Goal: Task Accomplishment & Management: Use online tool/utility

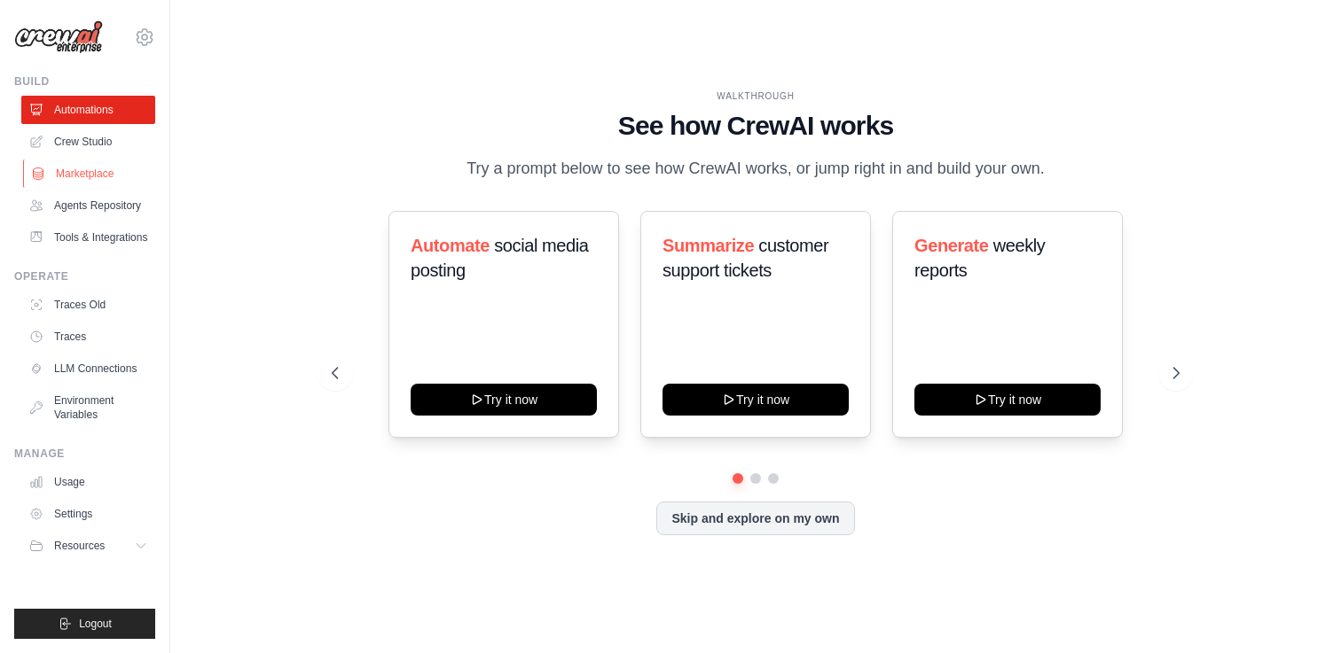
click at [105, 169] on link "Marketplace" at bounding box center [90, 174] width 134 height 28
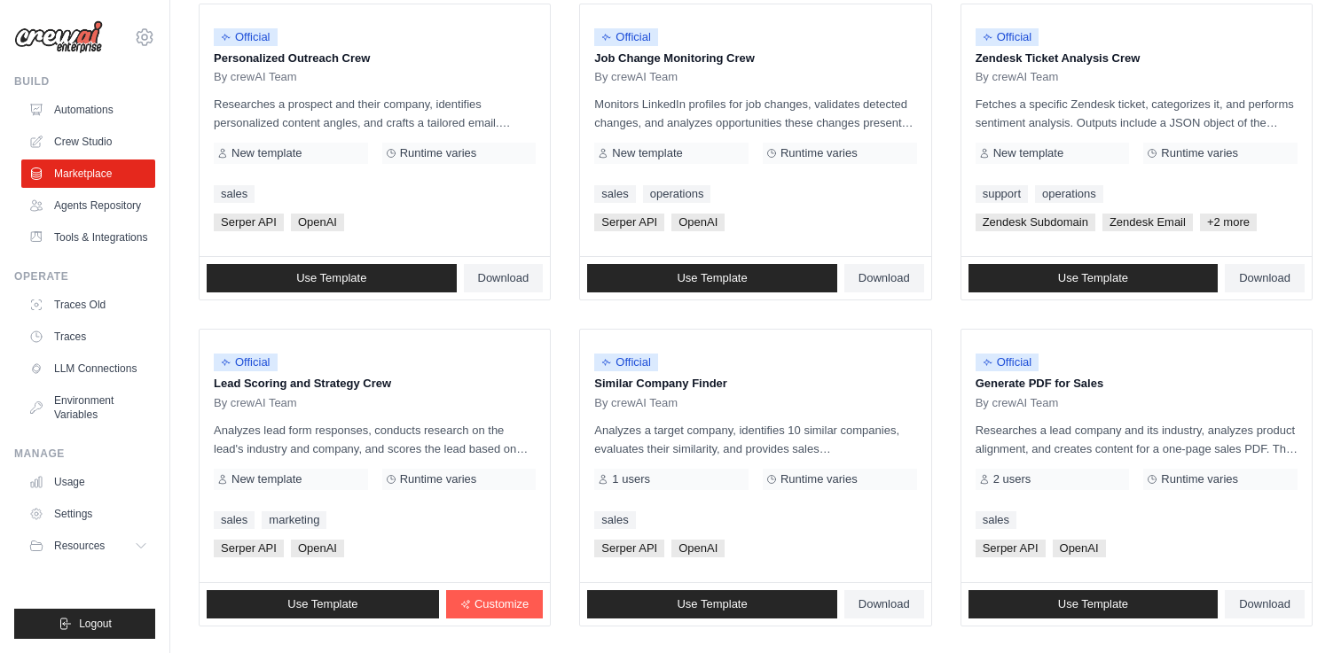
scroll to position [989, 0]
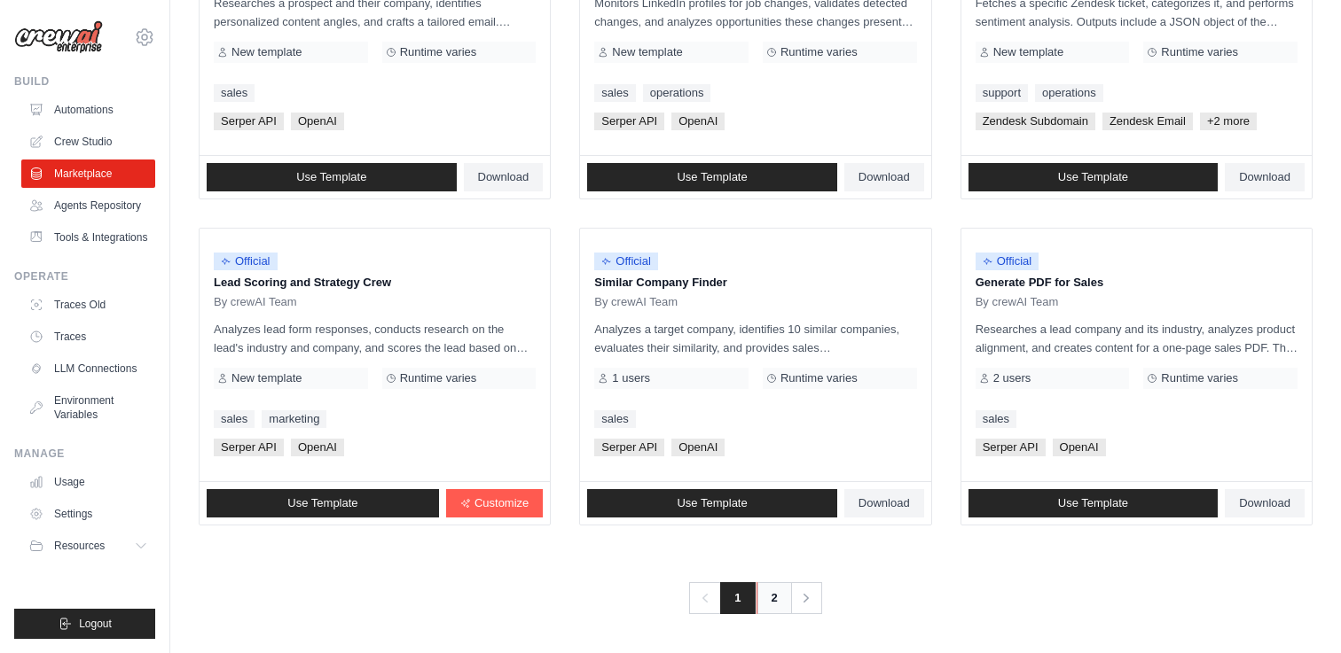
click at [775, 598] on link "2" at bounding box center [773, 599] width 35 height 32
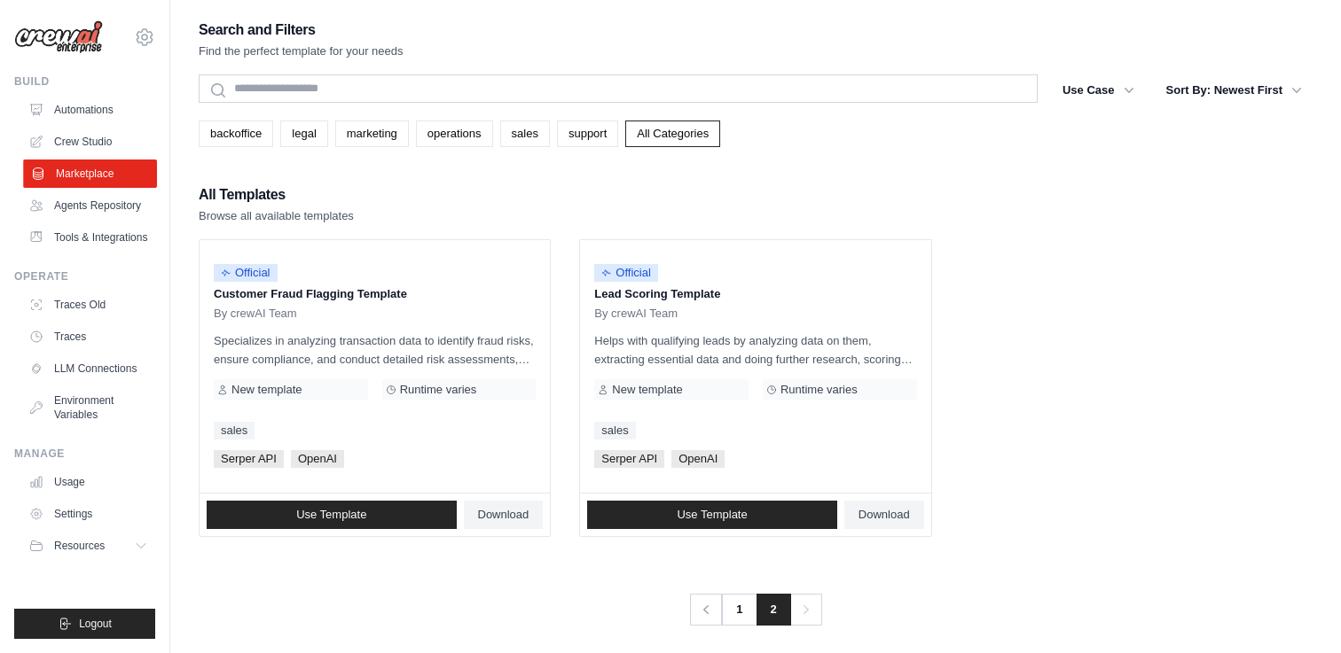
click at [107, 176] on link "Marketplace" at bounding box center [90, 174] width 134 height 28
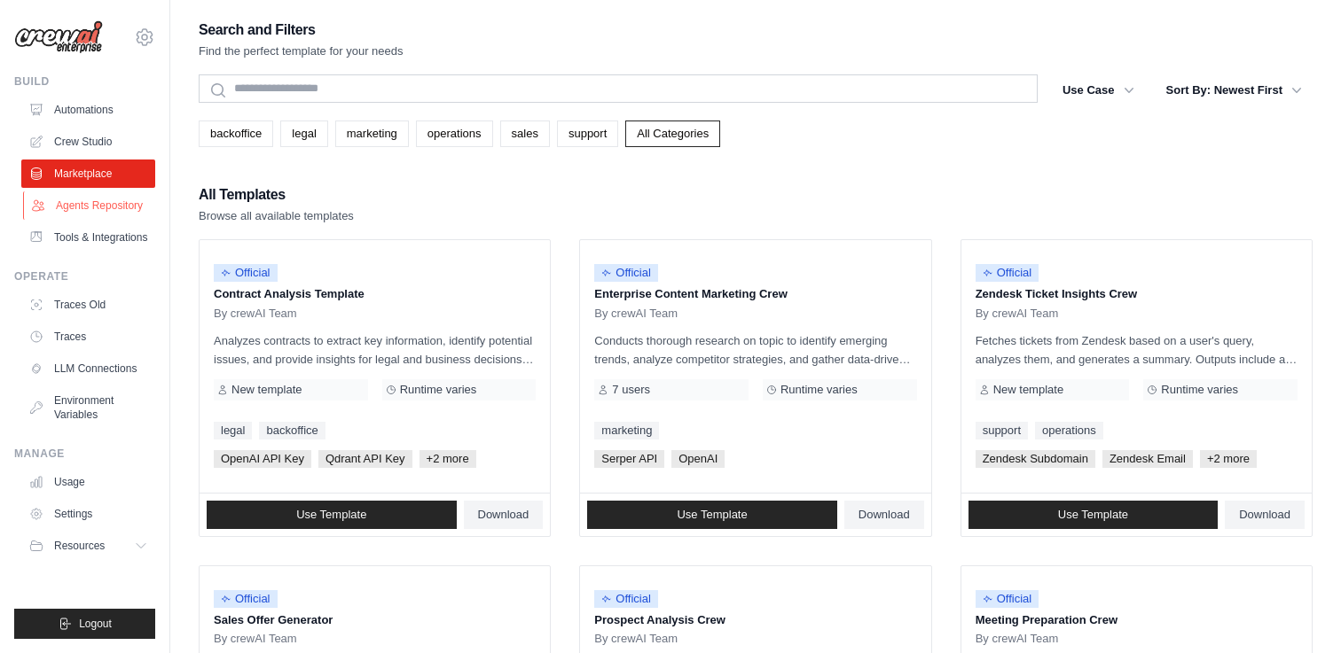
click at [101, 204] on link "Agents Repository" at bounding box center [90, 206] width 134 height 28
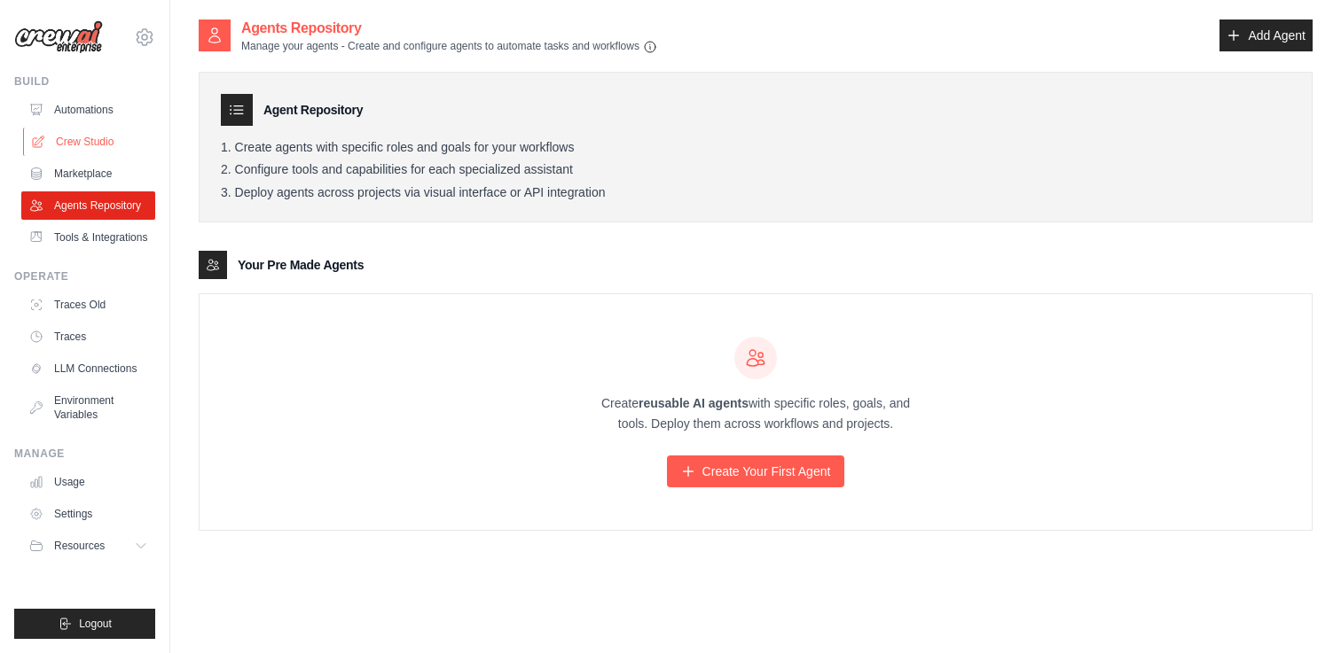
click at [105, 136] on link "Crew Studio" at bounding box center [90, 142] width 134 height 28
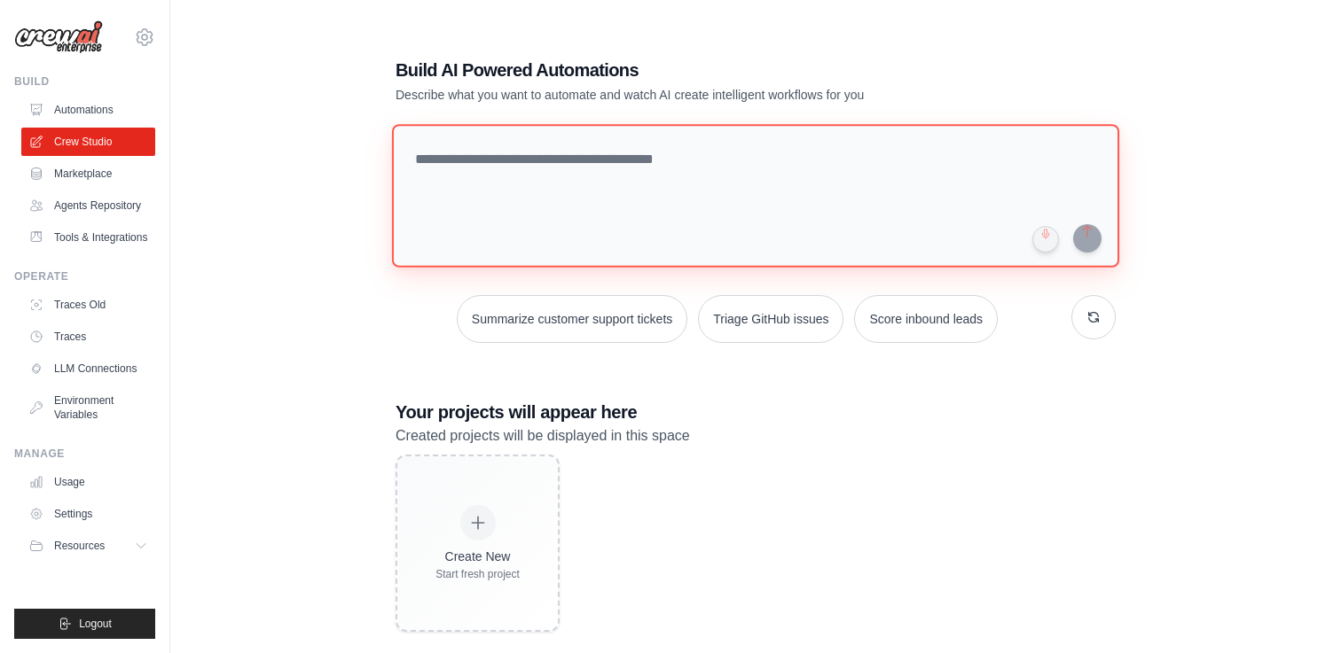
click at [511, 206] on textarea at bounding box center [755, 196] width 727 height 144
type textarea "**********"
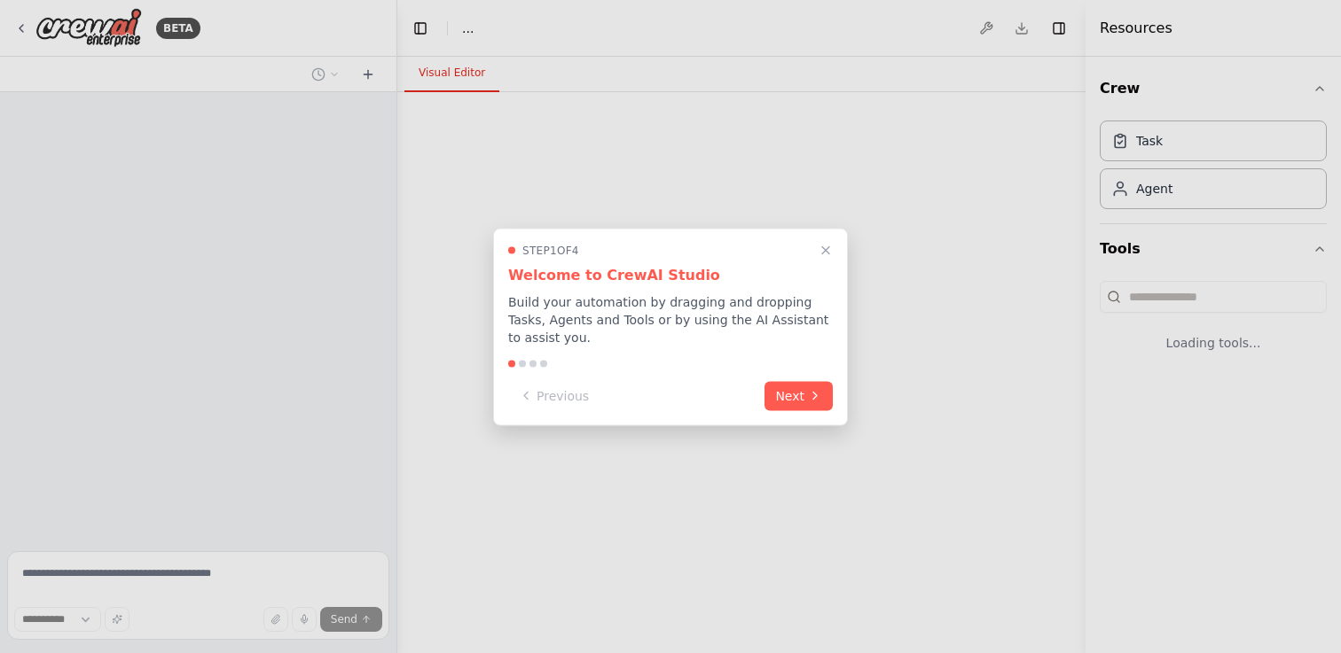
select select "****"
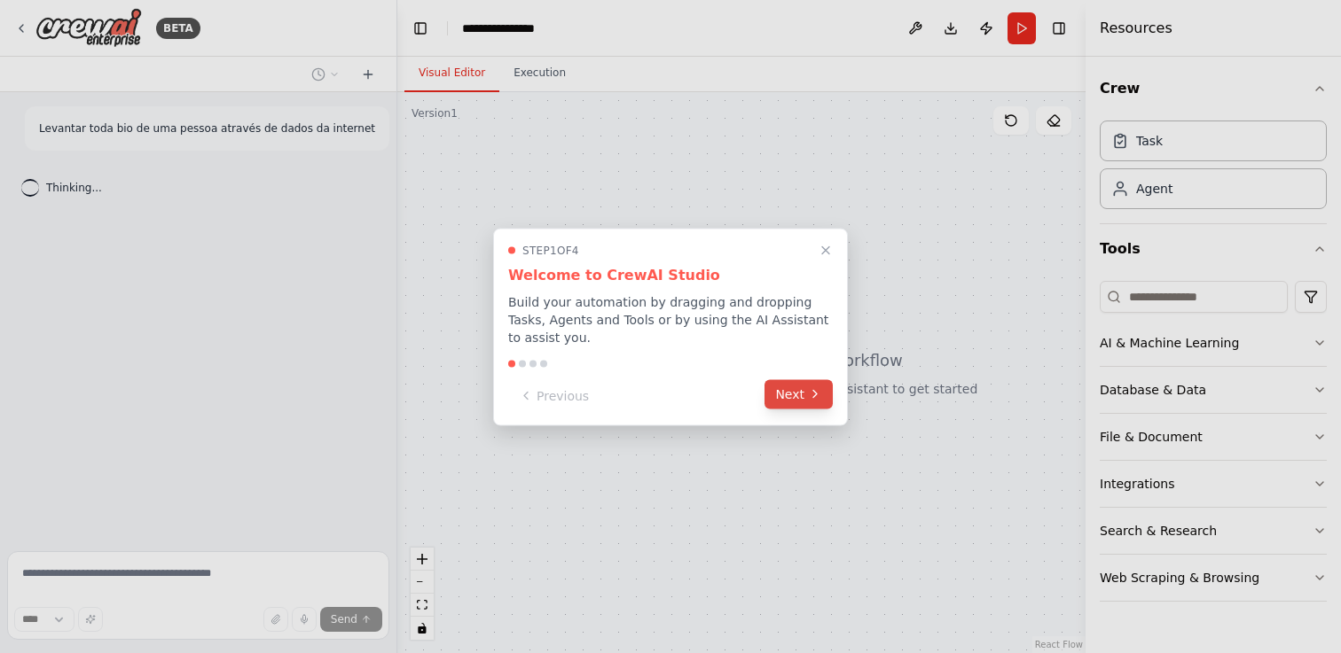
click at [791, 386] on button "Next" at bounding box center [798, 393] width 68 height 29
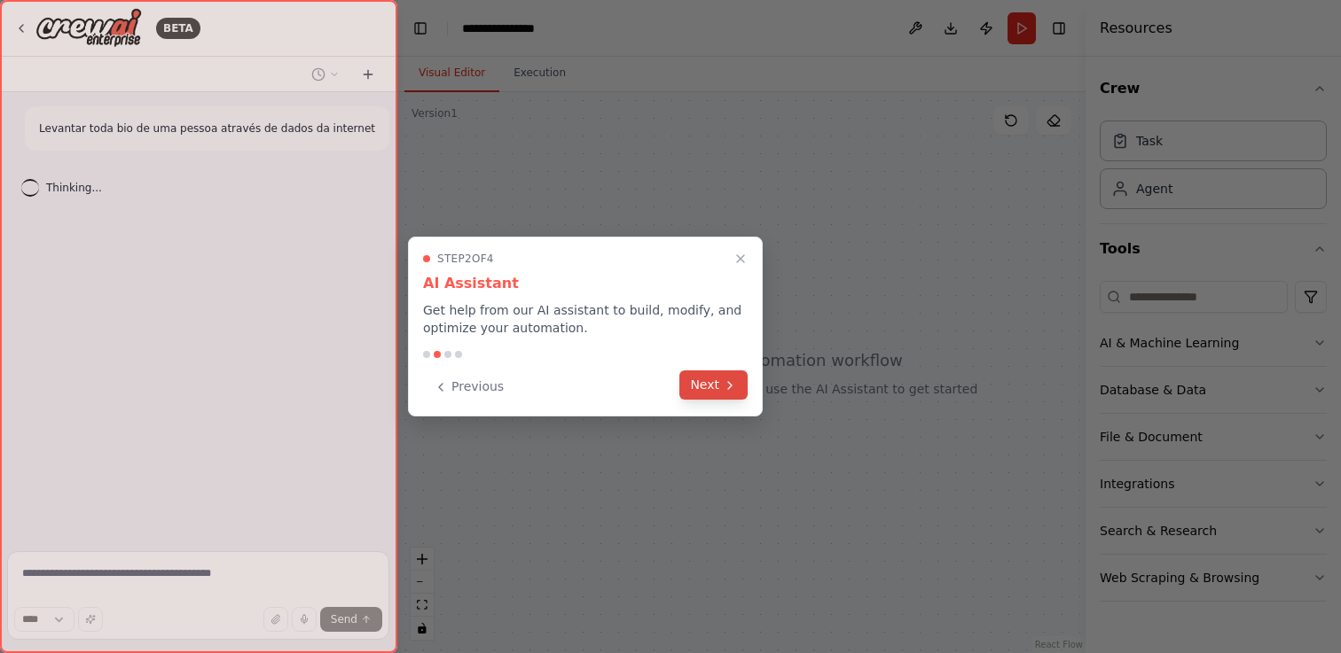
click at [718, 380] on button "Next" at bounding box center [713, 385] width 68 height 29
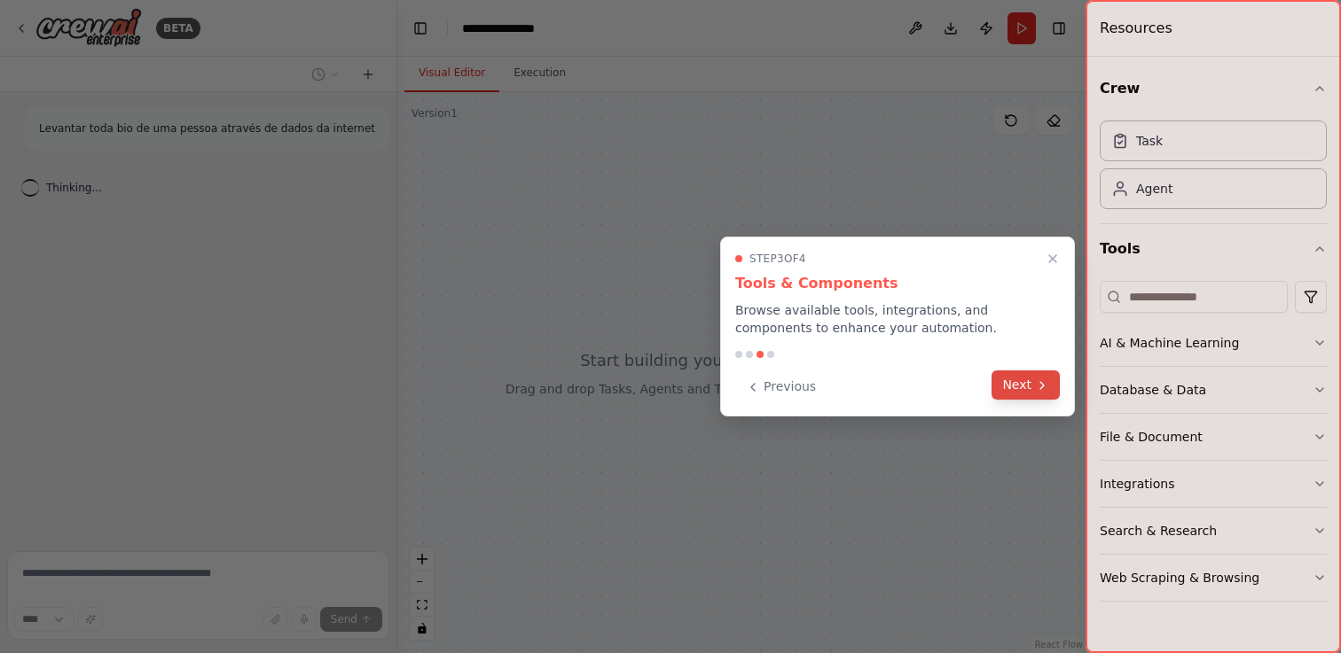
click at [1016, 387] on button "Next" at bounding box center [1025, 385] width 68 height 29
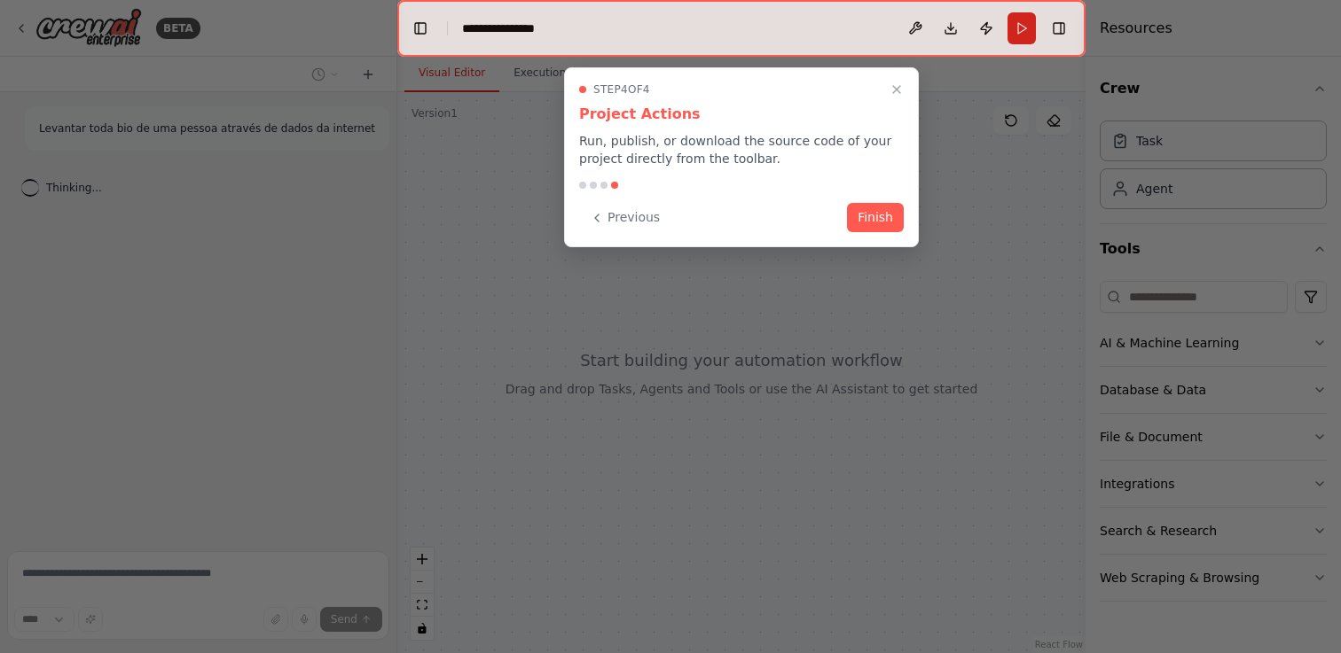
click at [868, 235] on div "Step 4 of 4 Project Actions Run, publish, or download the source code of your p…" at bounding box center [741, 157] width 355 height 180
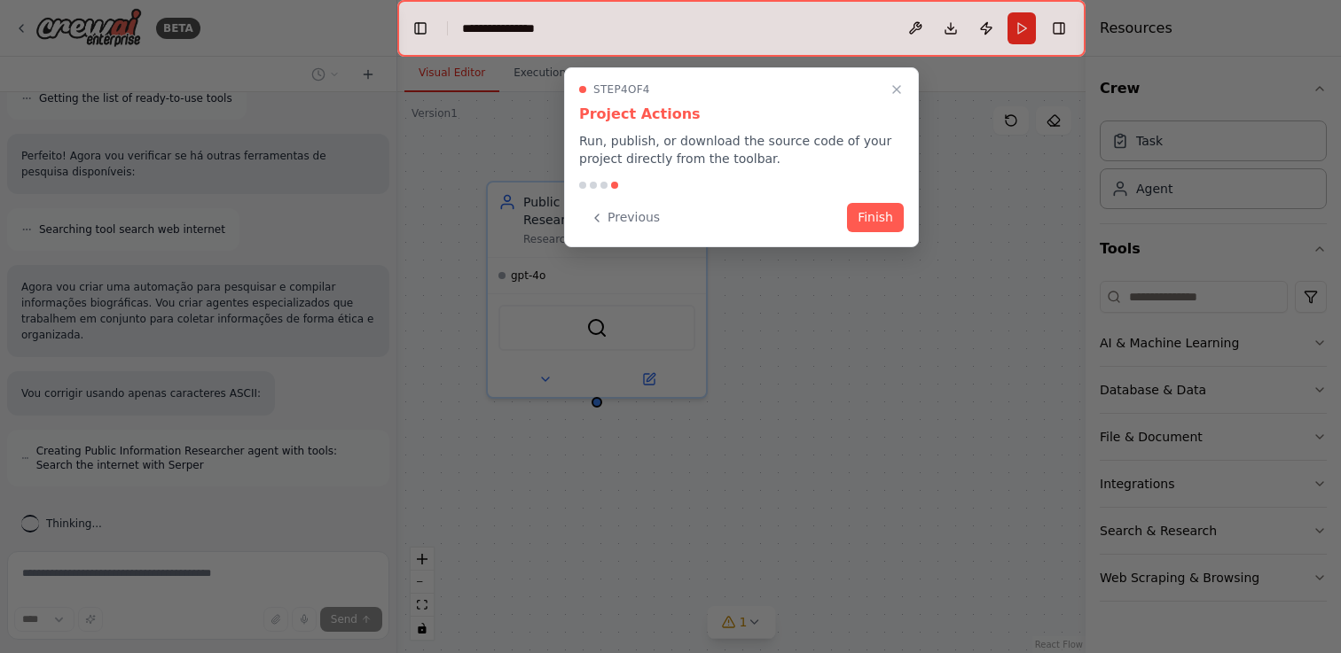
scroll to position [343, 0]
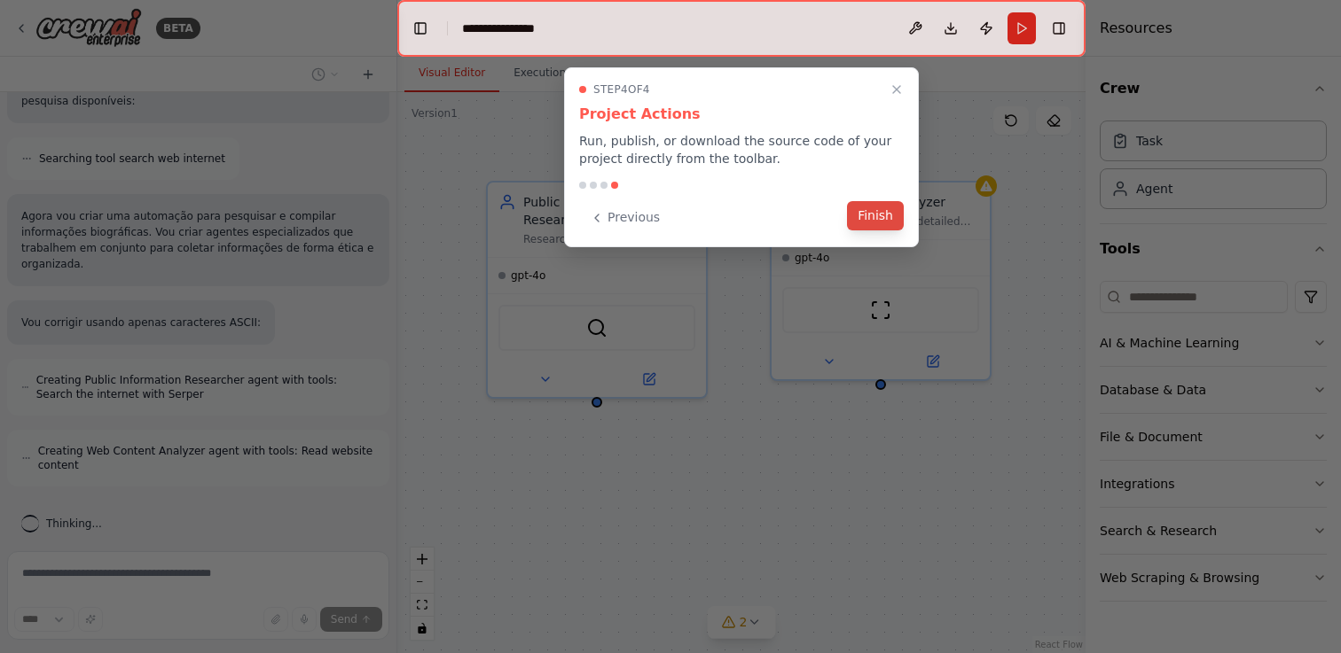
click at [862, 207] on button "Finish" at bounding box center [875, 215] width 57 height 29
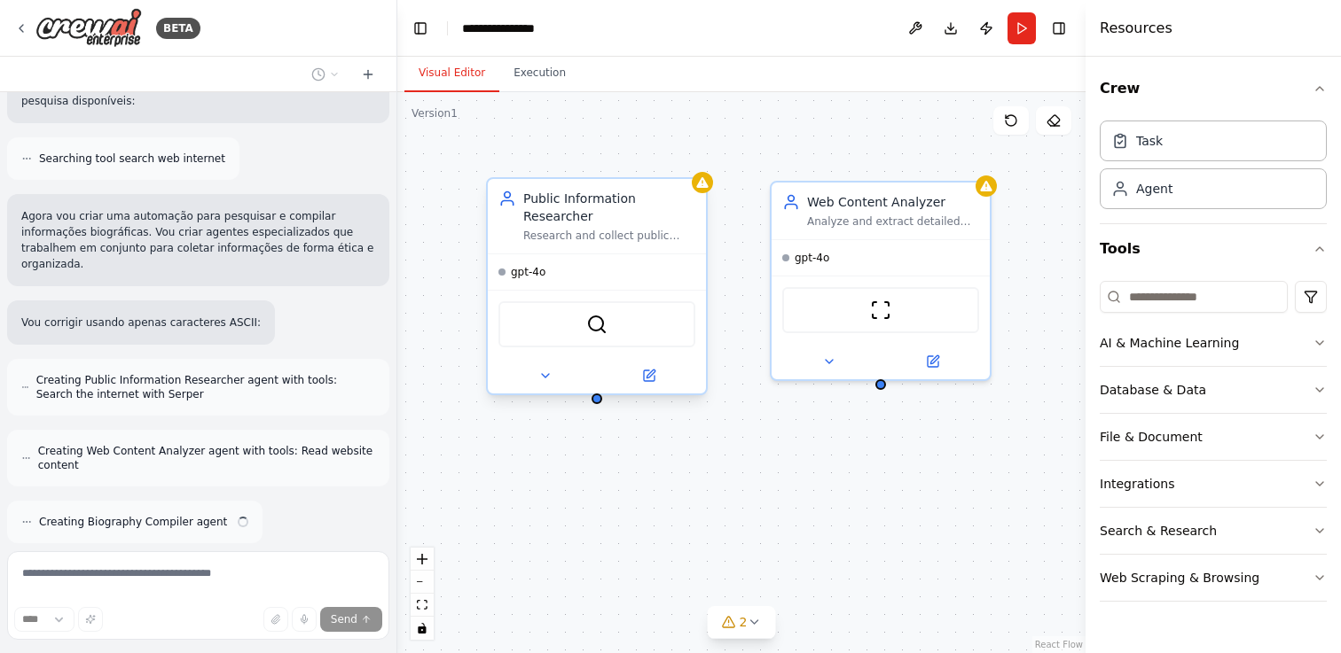
scroll to position [400, 0]
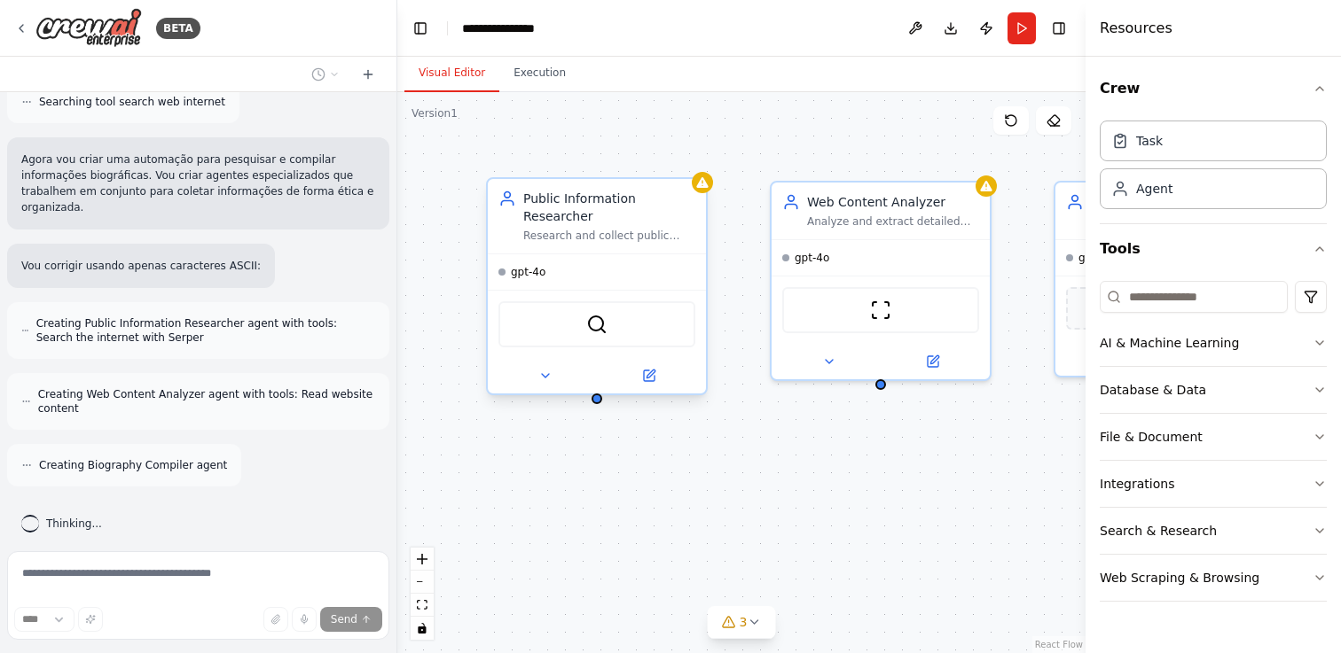
click at [676, 329] on div "SerperDevTool" at bounding box center [596, 324] width 197 height 46
click at [724, 450] on div "Public Information Researcher Research and collect public biographical informat…" at bounding box center [741, 372] width 688 height 561
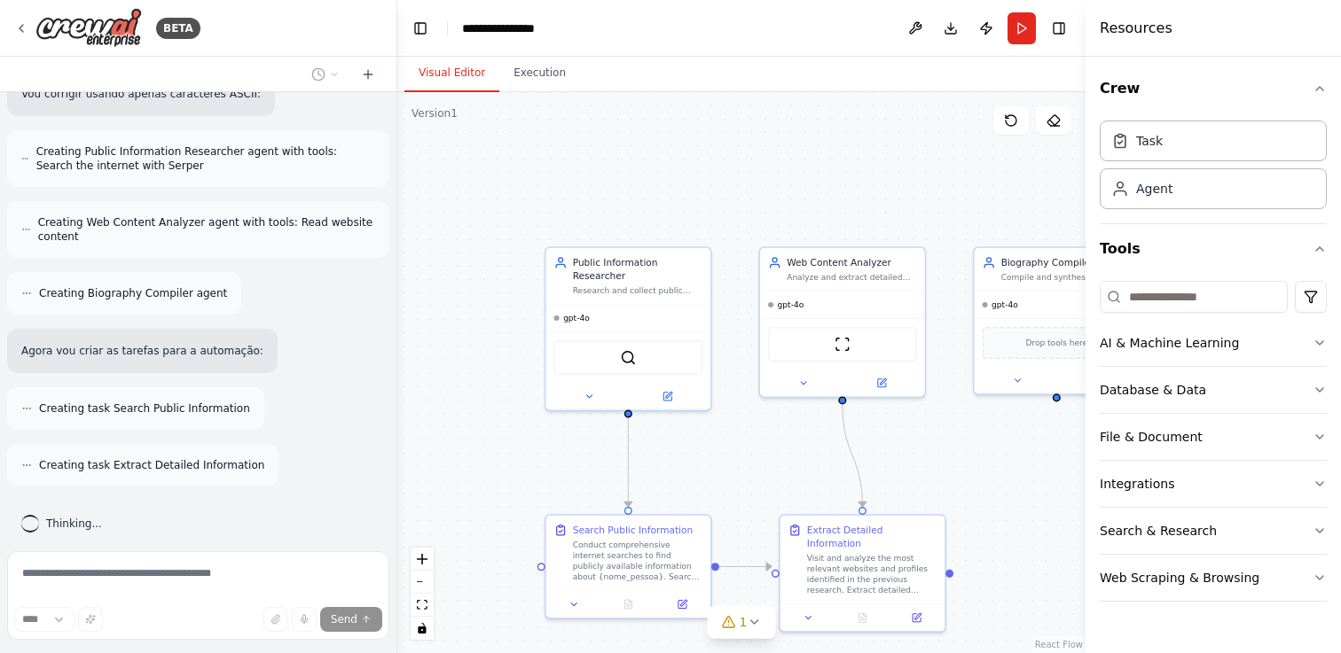
scroll to position [629, 0]
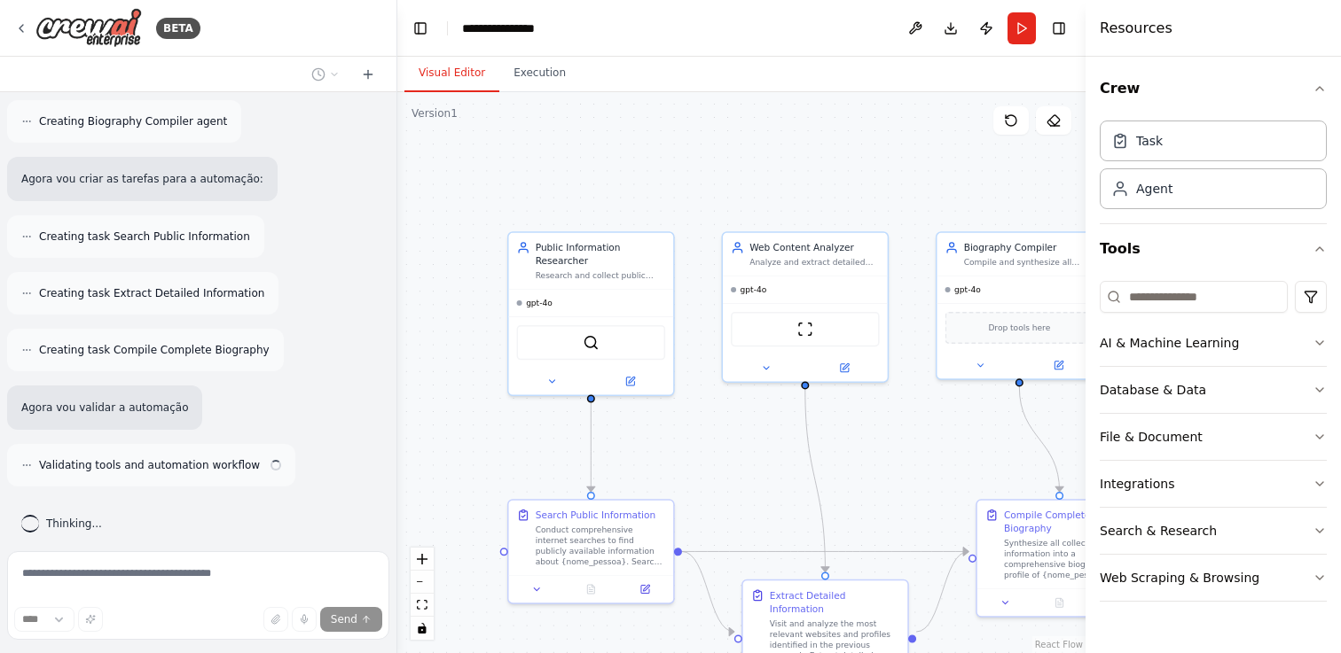
drag, startPoint x: 771, startPoint y: 489, endPoint x: 735, endPoint y: 473, distance: 39.4
click at [735, 473] on div ".deletable-edge-delete-btn { width: 20px; height: 20px; border: 0px solid #ffff…" at bounding box center [741, 372] width 688 height 561
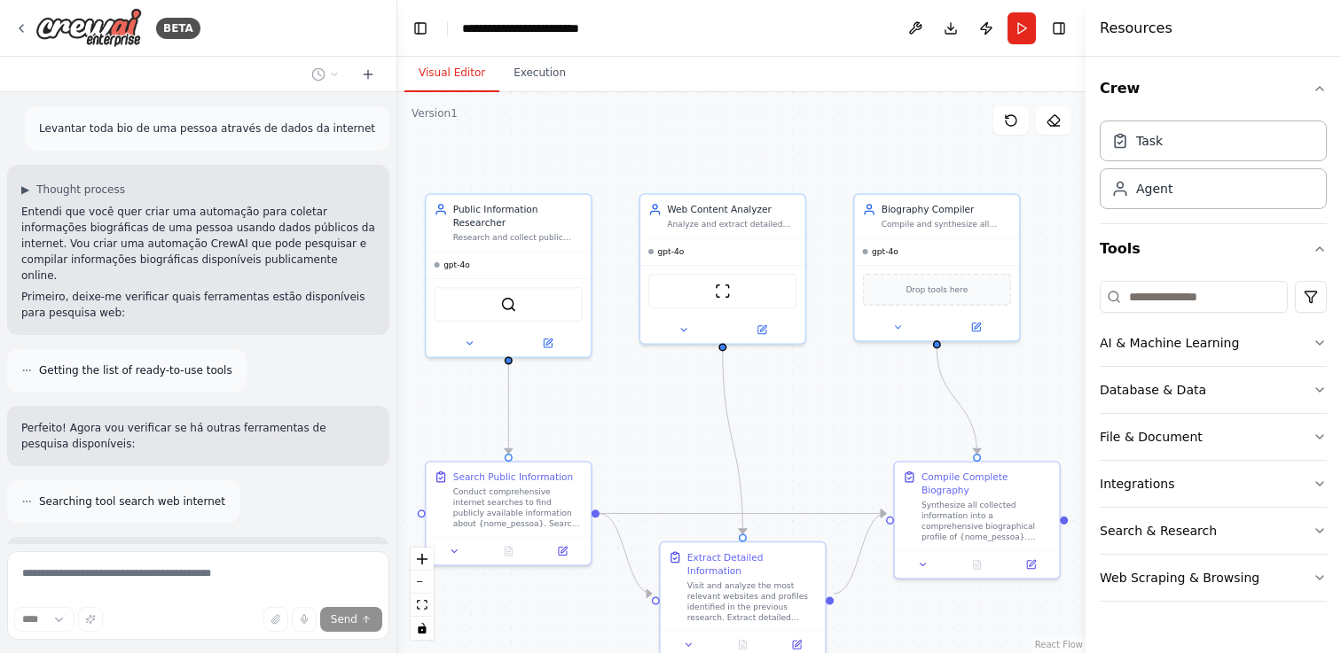
scroll to position [801, 0]
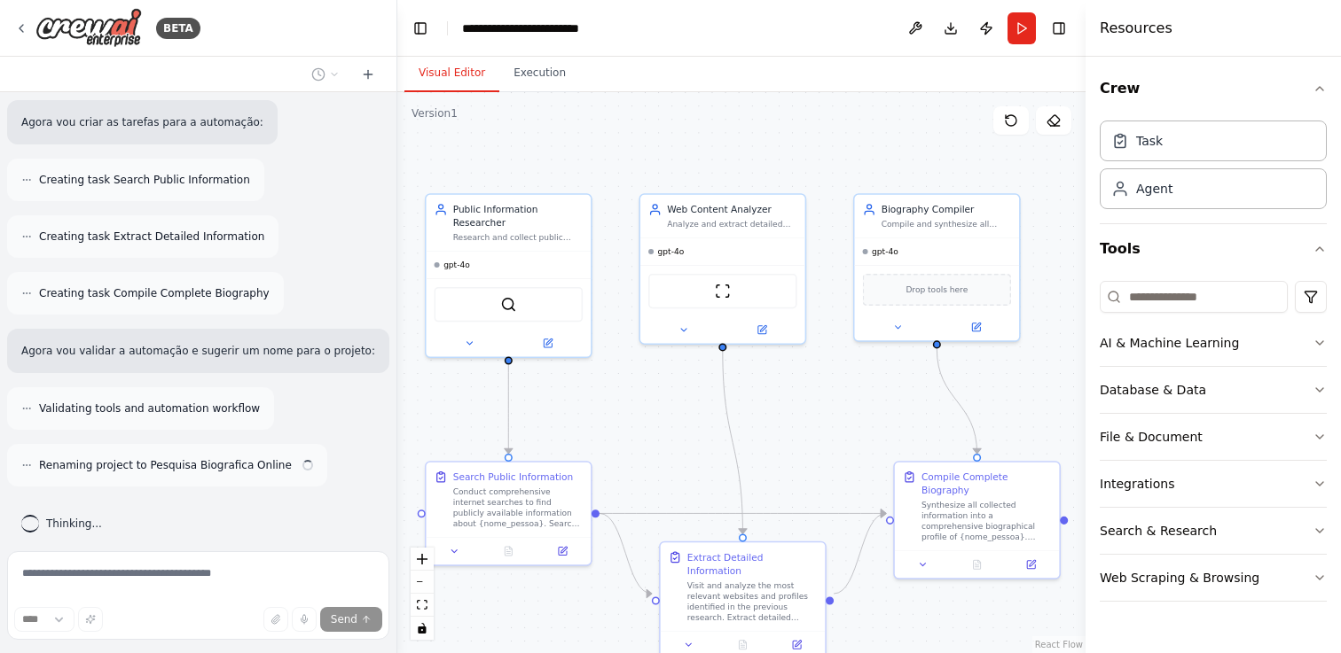
drag, startPoint x: 755, startPoint y: 448, endPoint x: 672, endPoint y: 409, distance: 92.0
click at [672, 409] on div ".deletable-edge-delete-btn { width: 20px; height: 20px; border: 0px solid #ffff…" at bounding box center [741, 372] width 688 height 561
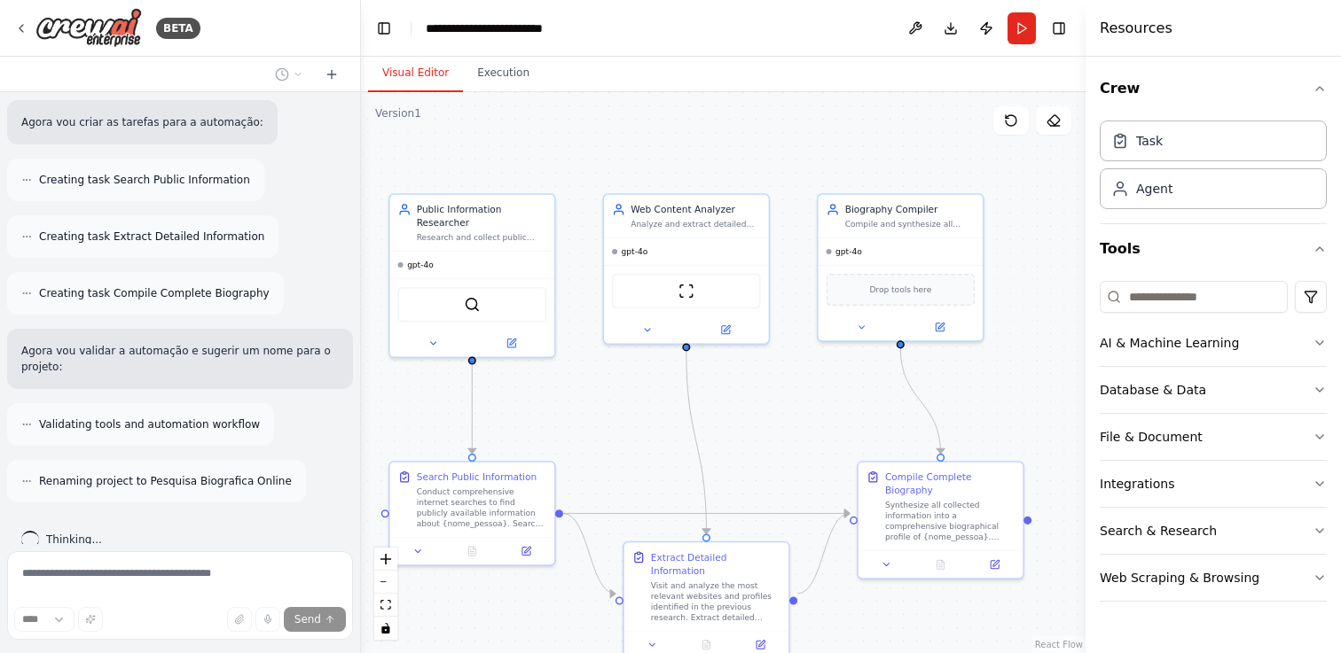
scroll to position [833, 0]
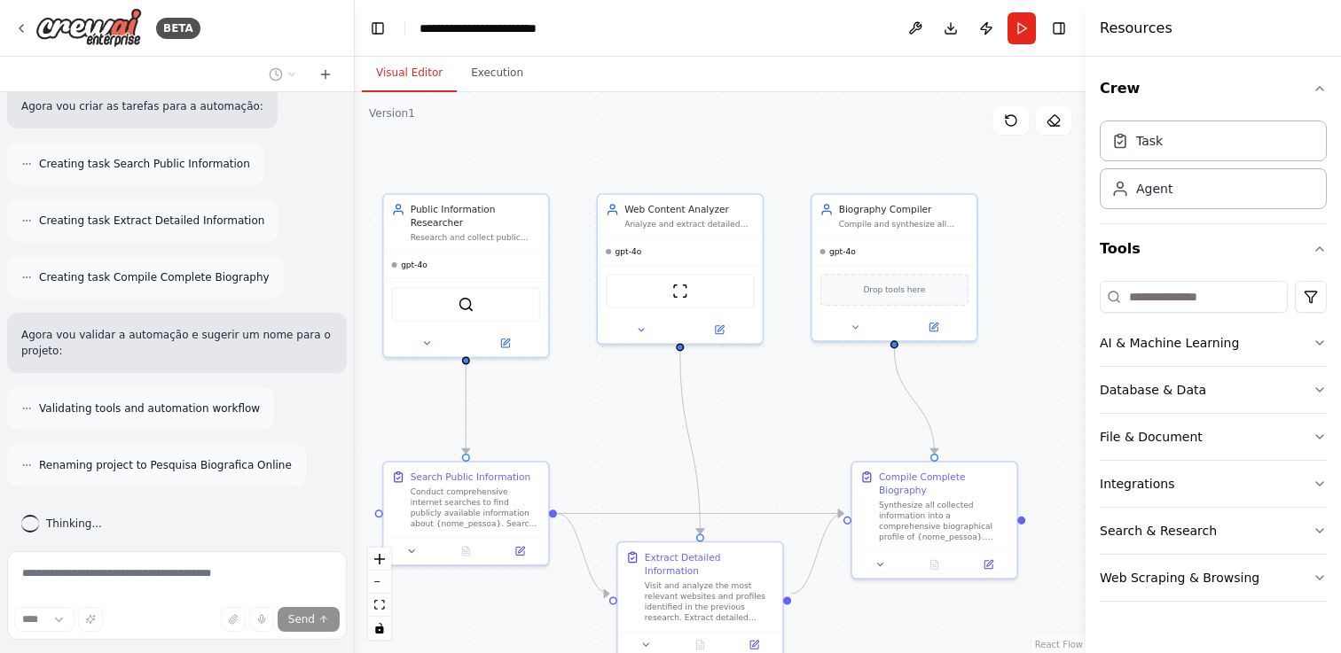
drag, startPoint x: 395, startPoint y: 199, endPoint x: 356, endPoint y: 199, distance: 38.1
click at [356, 199] on div "BETA Levantar toda bio de uma pessoa através de dados da internet ▶ Thought pro…" at bounding box center [670, 326] width 1341 height 653
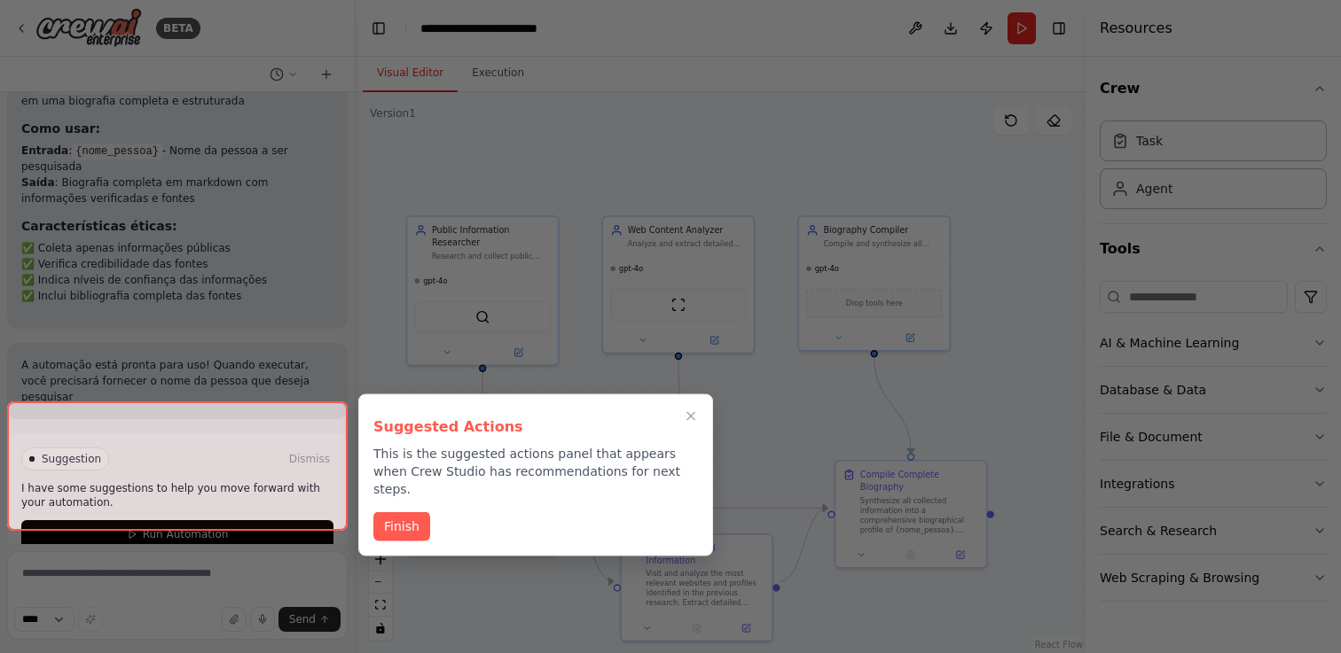
scroll to position [1483, 0]
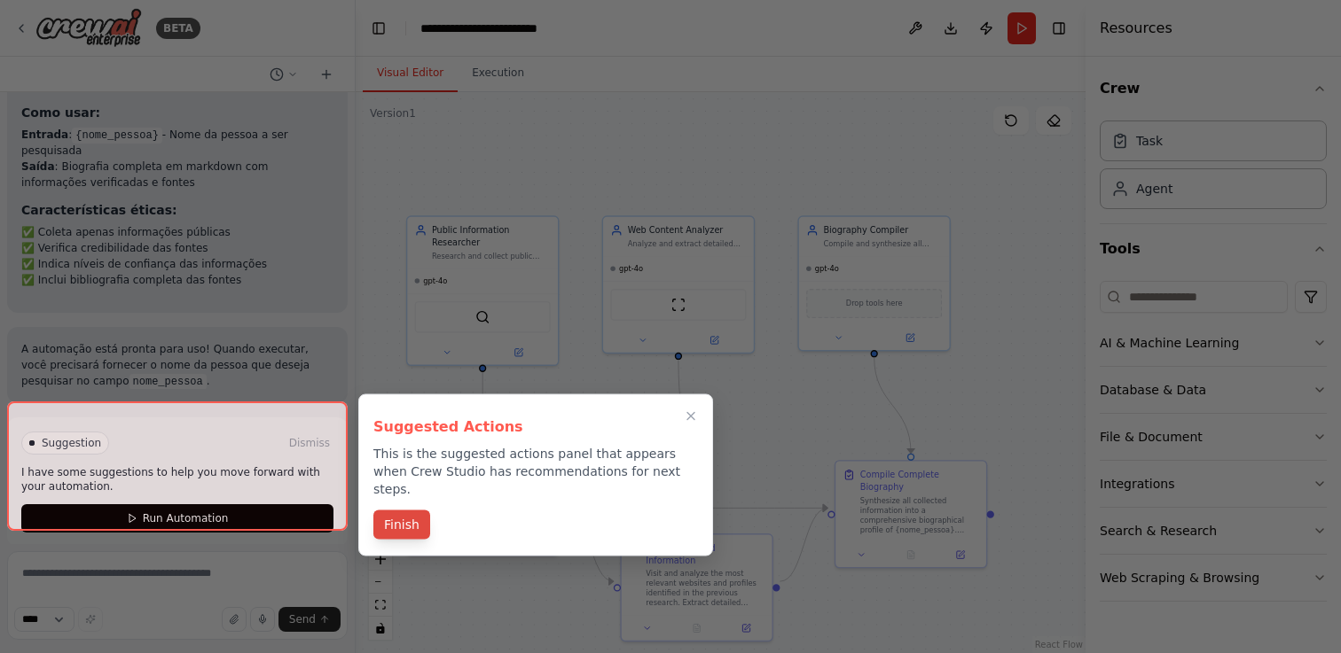
click at [387, 512] on button "Finish" at bounding box center [401, 525] width 57 height 29
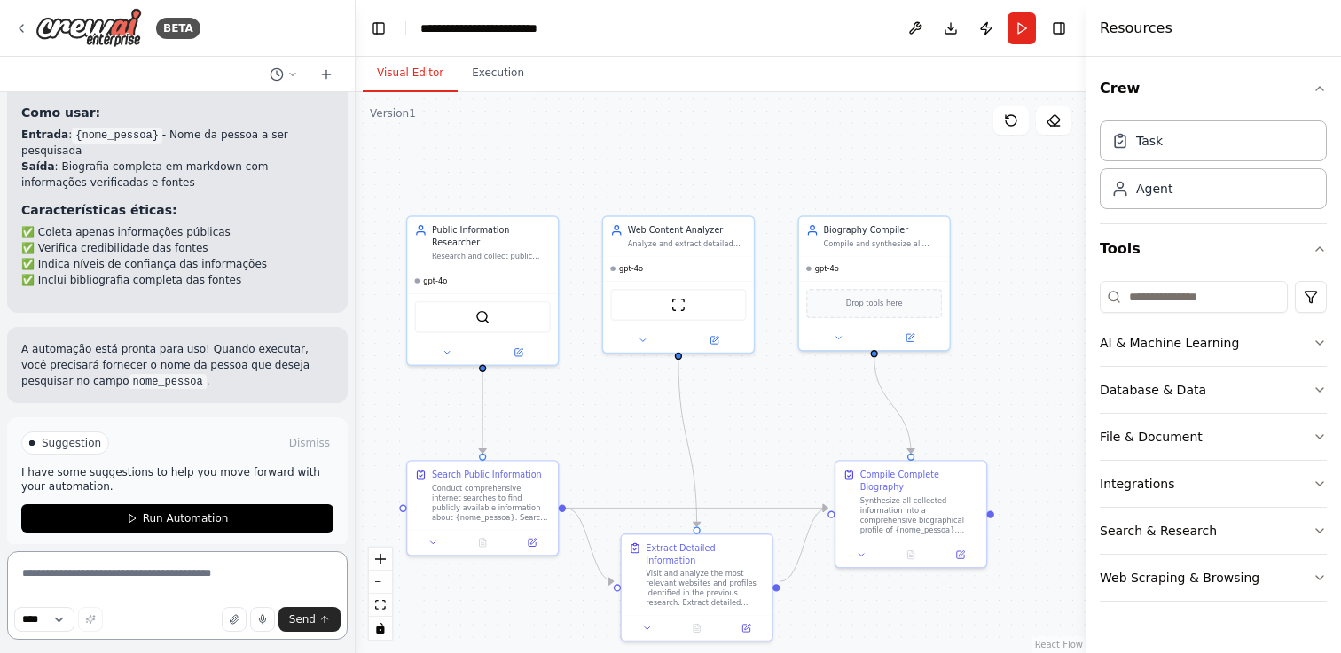
click at [217, 569] on textarea at bounding box center [177, 595] width 340 height 89
click at [69, 617] on select "****" at bounding box center [44, 619] width 60 height 25
click at [99, 576] on textarea at bounding box center [177, 595] width 340 height 89
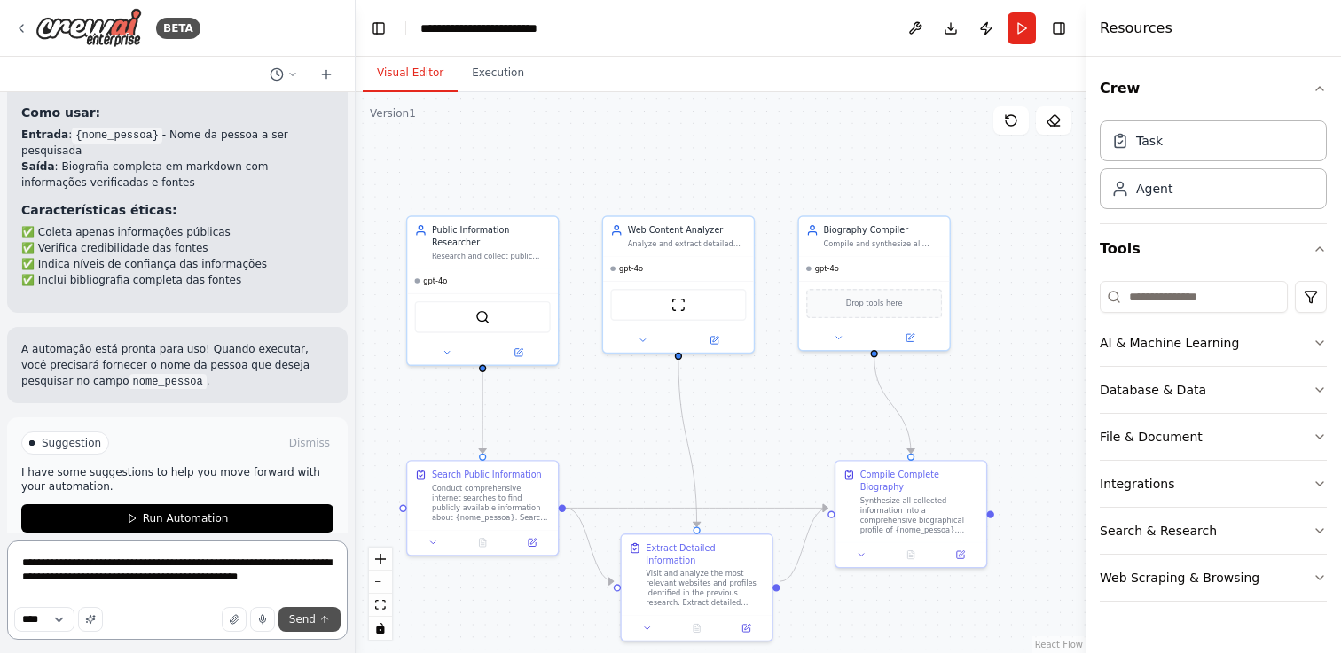
type textarea "**********"
click at [303, 614] on span "Send" at bounding box center [302, 620] width 27 height 14
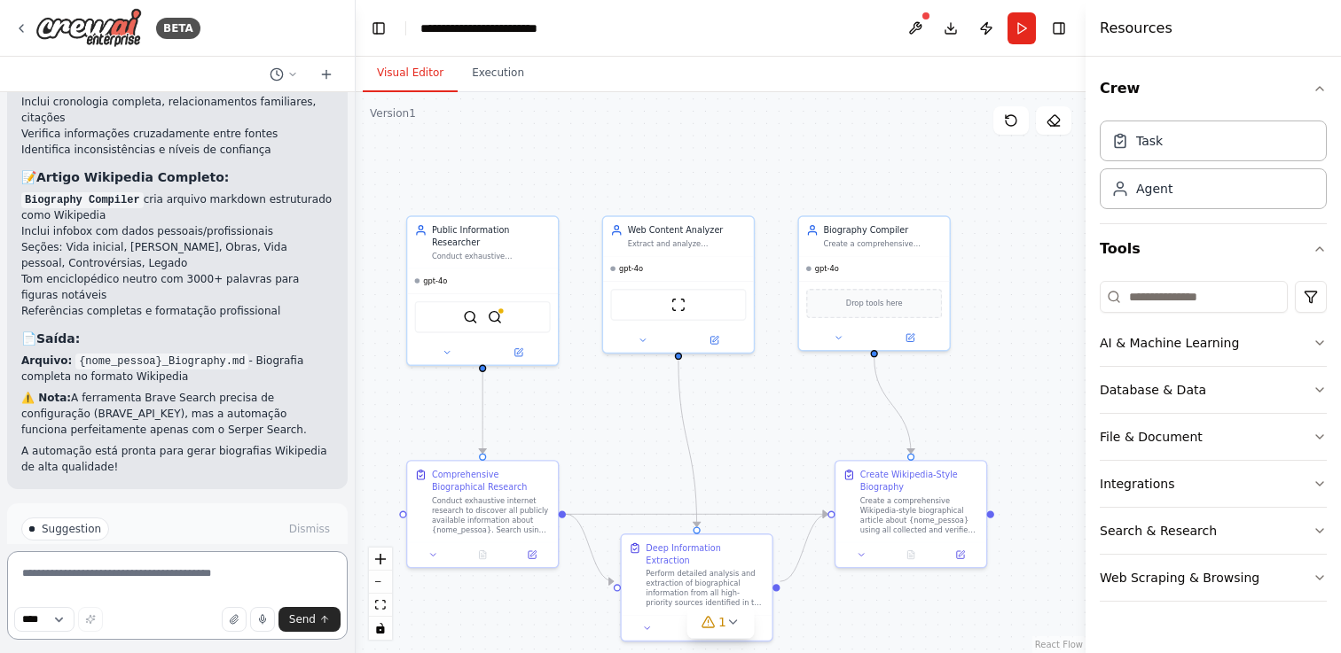
scroll to position [3719, 0]
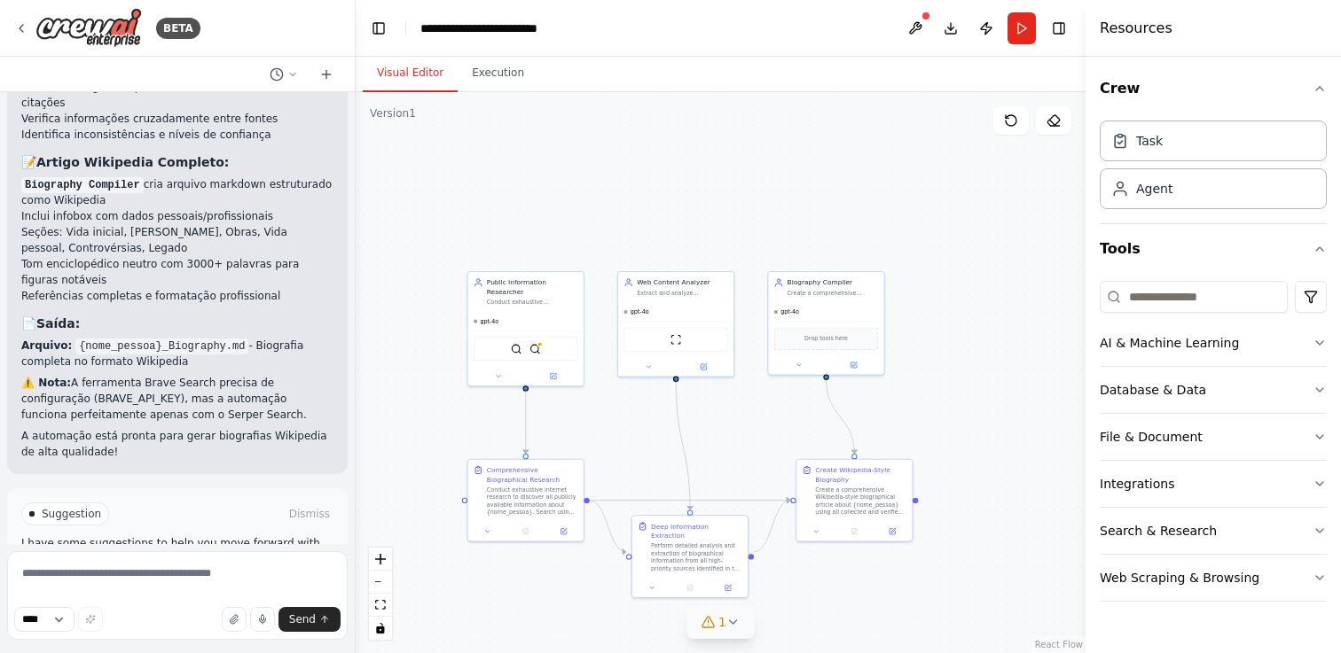
click at [728, 627] on icon at bounding box center [733, 622] width 14 height 14
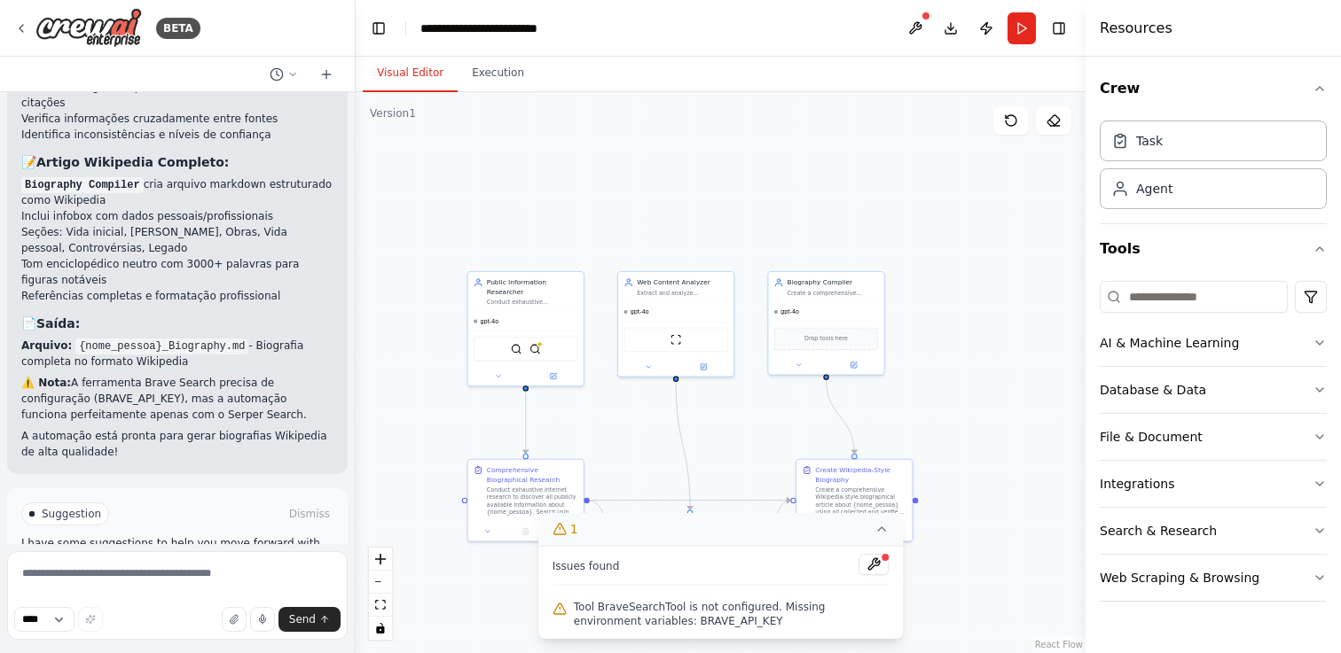
click at [685, 621] on span "Tool BraveSearchTool is not configured. Missing environment variables: BRAVE_AP…" at bounding box center [732, 614] width 316 height 28
copy span "BRAVE_API_KEY"
click at [593, 221] on div ".deletable-edge-delete-btn { width: 20px; height: 20px; border: 0px solid #ffff…" at bounding box center [721, 372] width 730 height 561
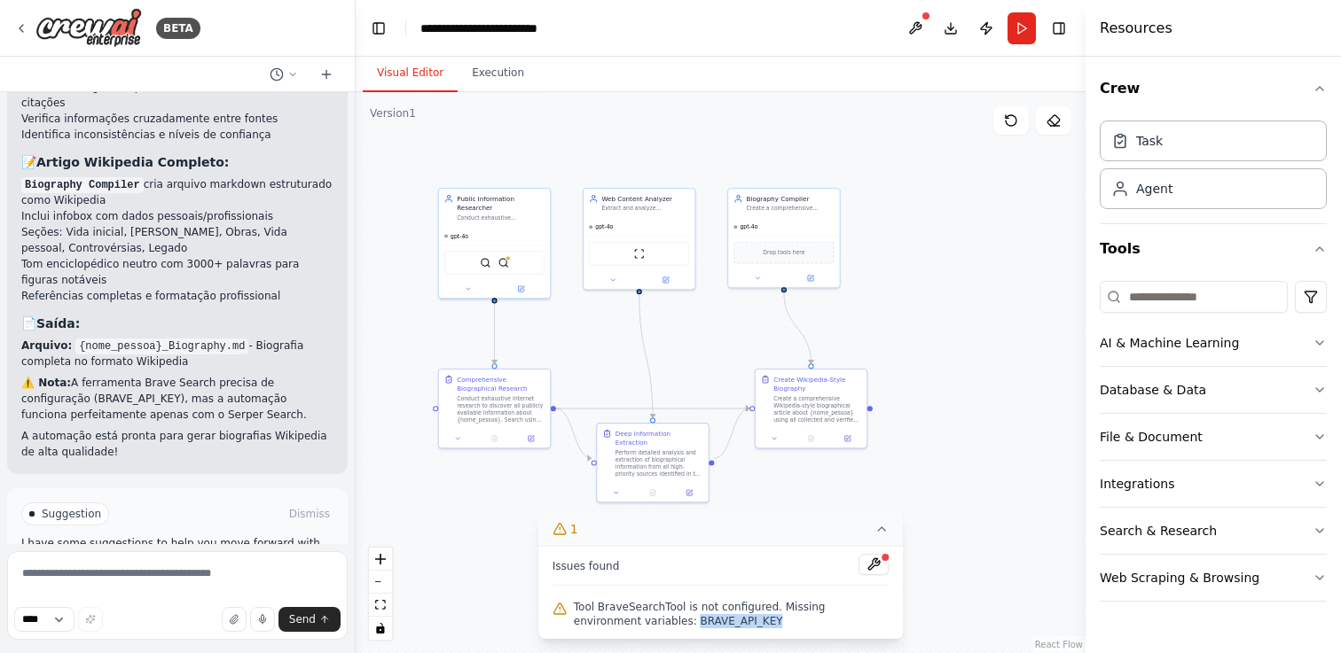
drag, startPoint x: 595, startPoint y: 245, endPoint x: 561, endPoint y: 162, distance: 89.1
click at [561, 162] on div ".deletable-edge-delete-btn { width: 20px; height: 20px; border: 0px solid #ffff…" at bounding box center [721, 372] width 730 height 561
click at [140, 29] on img at bounding box center [88, 28] width 106 height 40
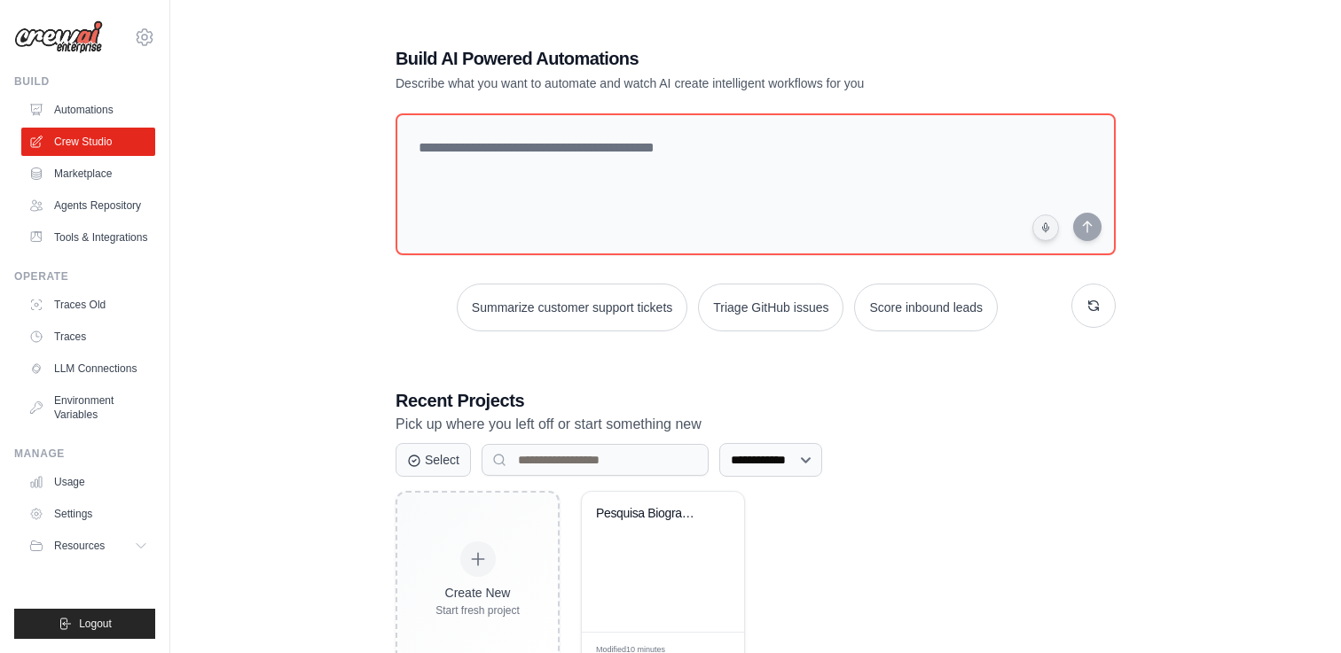
scroll to position [60, 0]
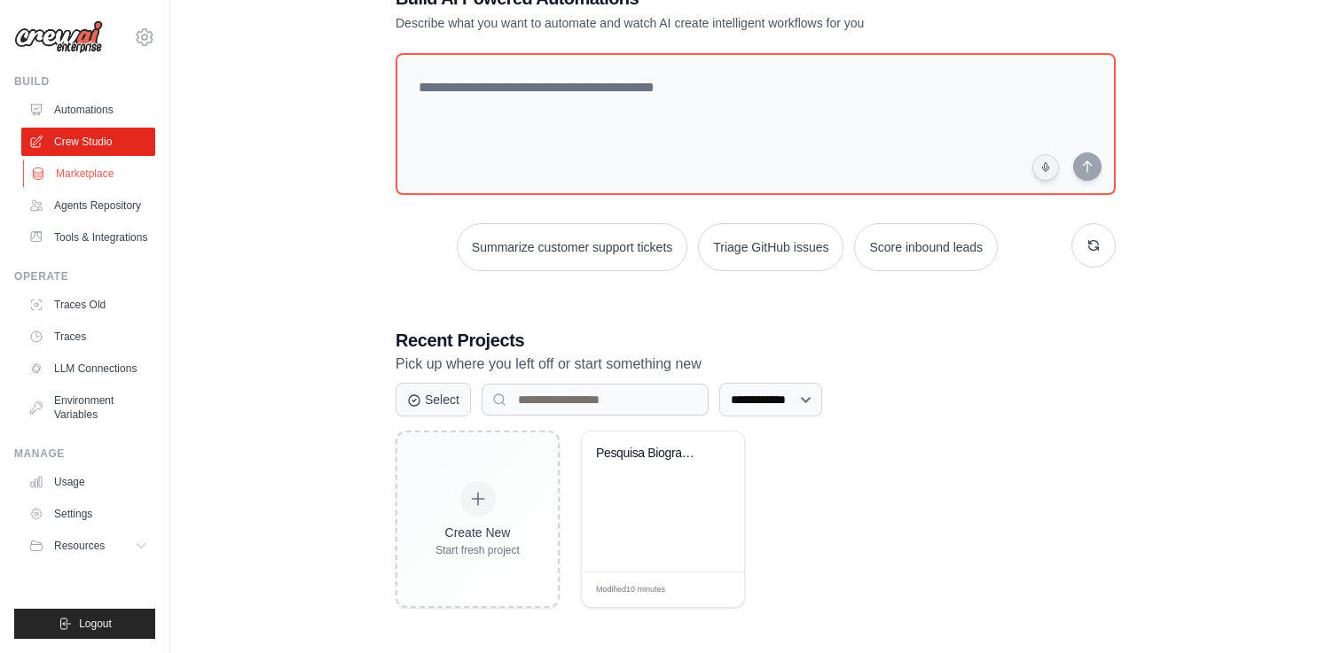
click at [115, 173] on link "Marketplace" at bounding box center [90, 174] width 134 height 28
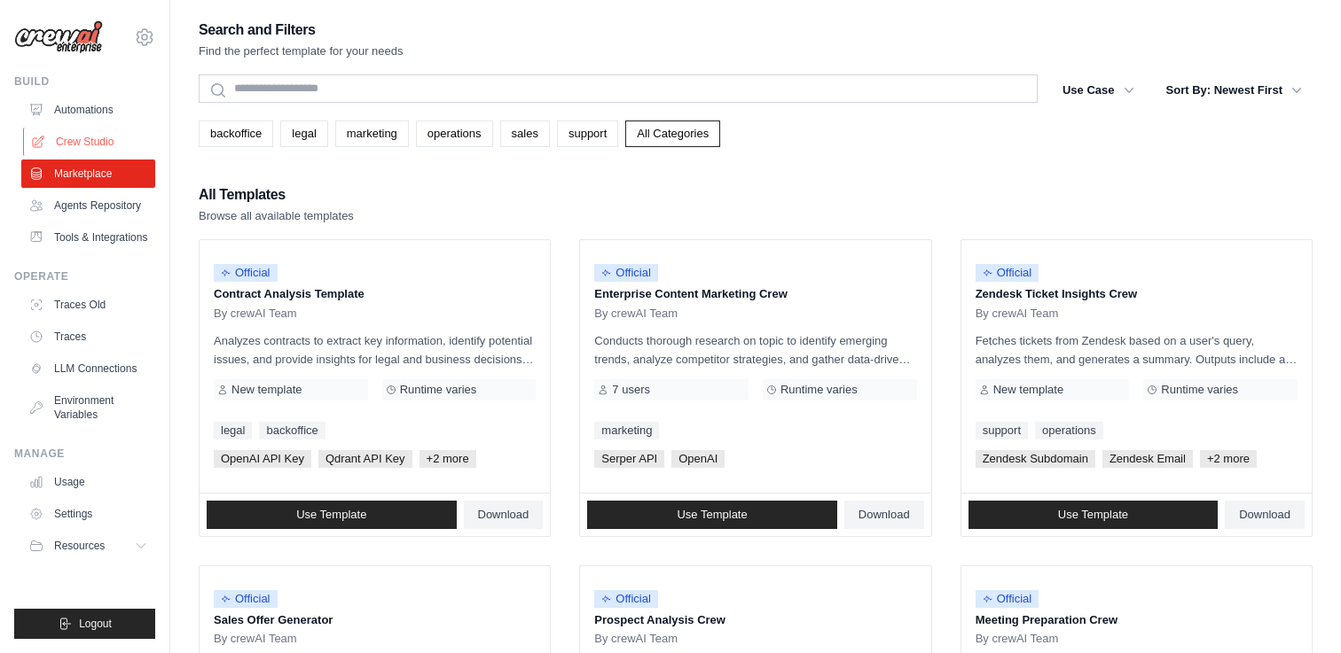
click at [95, 135] on link "Crew Studio" at bounding box center [90, 142] width 134 height 28
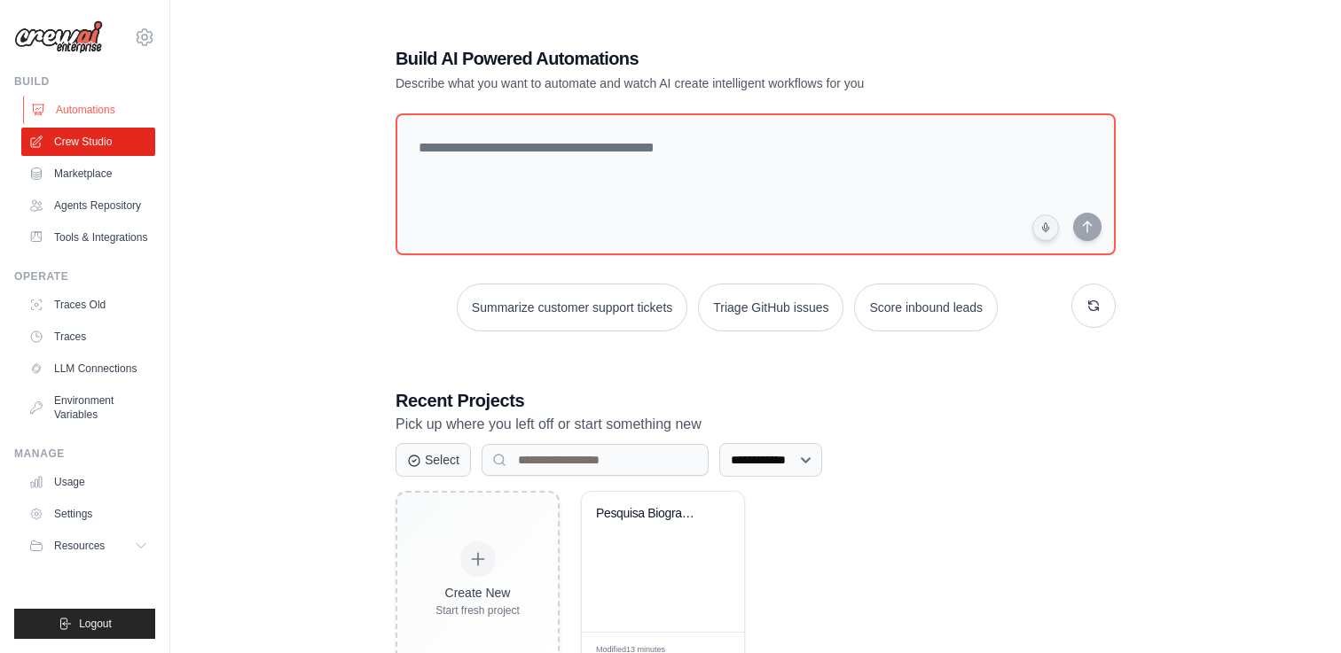
click at [96, 111] on link "Automations" at bounding box center [90, 110] width 134 height 28
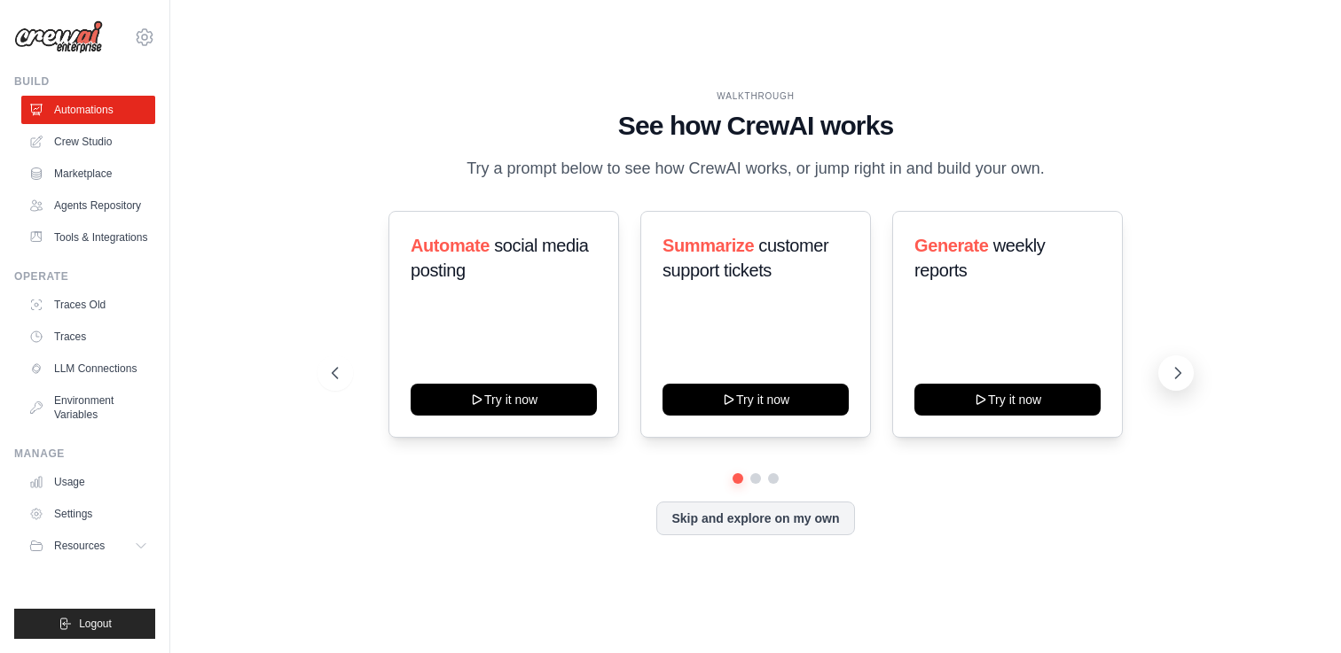
click at [1177, 371] on icon at bounding box center [1178, 373] width 18 height 18
click at [99, 176] on link "Marketplace" at bounding box center [90, 174] width 134 height 28
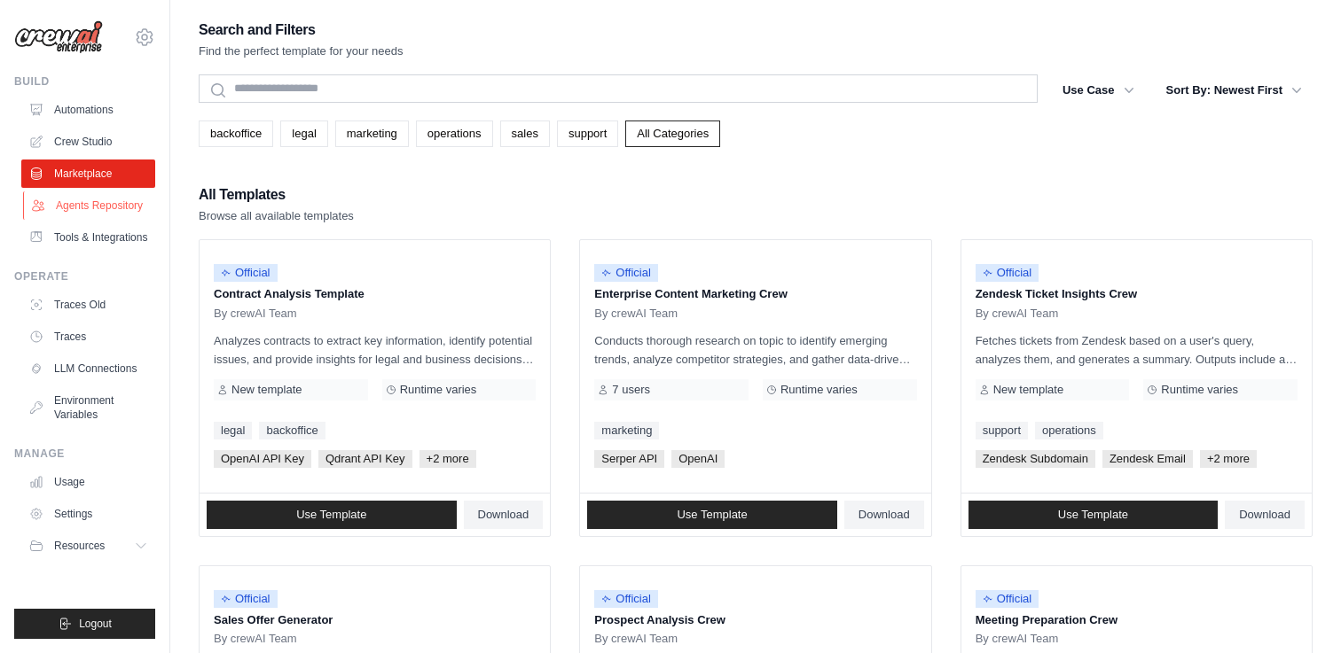
click at [99, 196] on link "Agents Repository" at bounding box center [90, 206] width 134 height 28
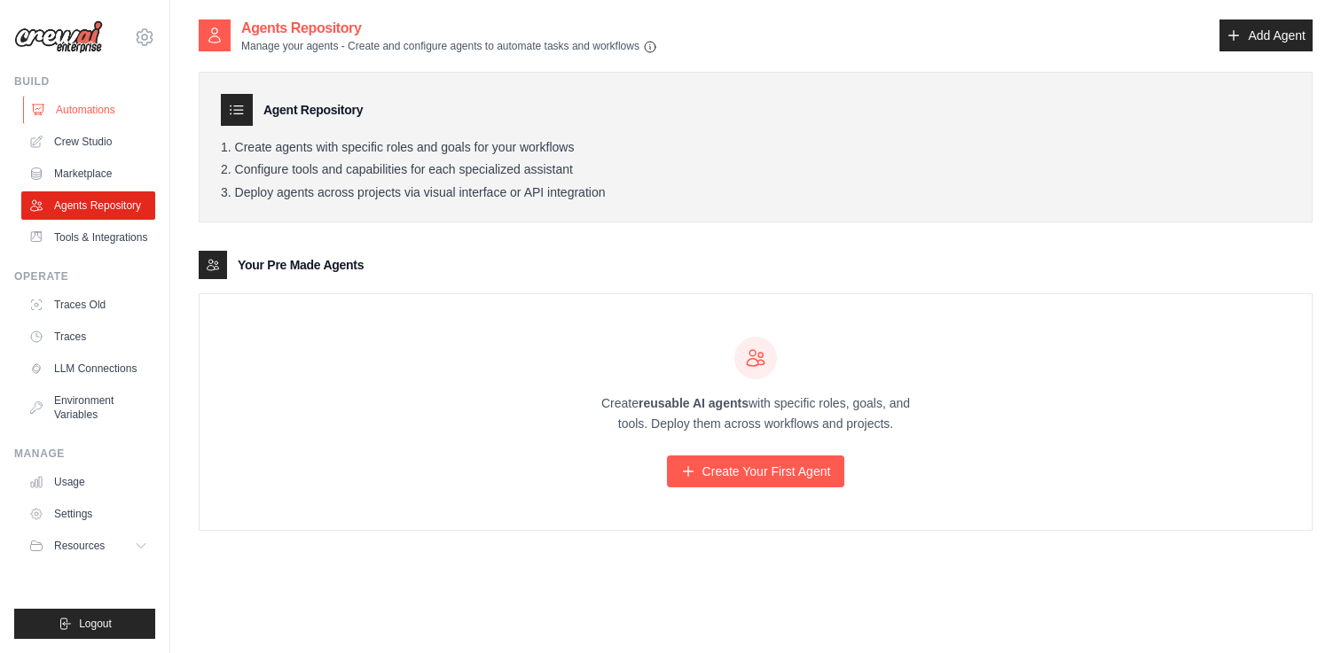
click at [113, 115] on link "Automations" at bounding box center [90, 110] width 134 height 28
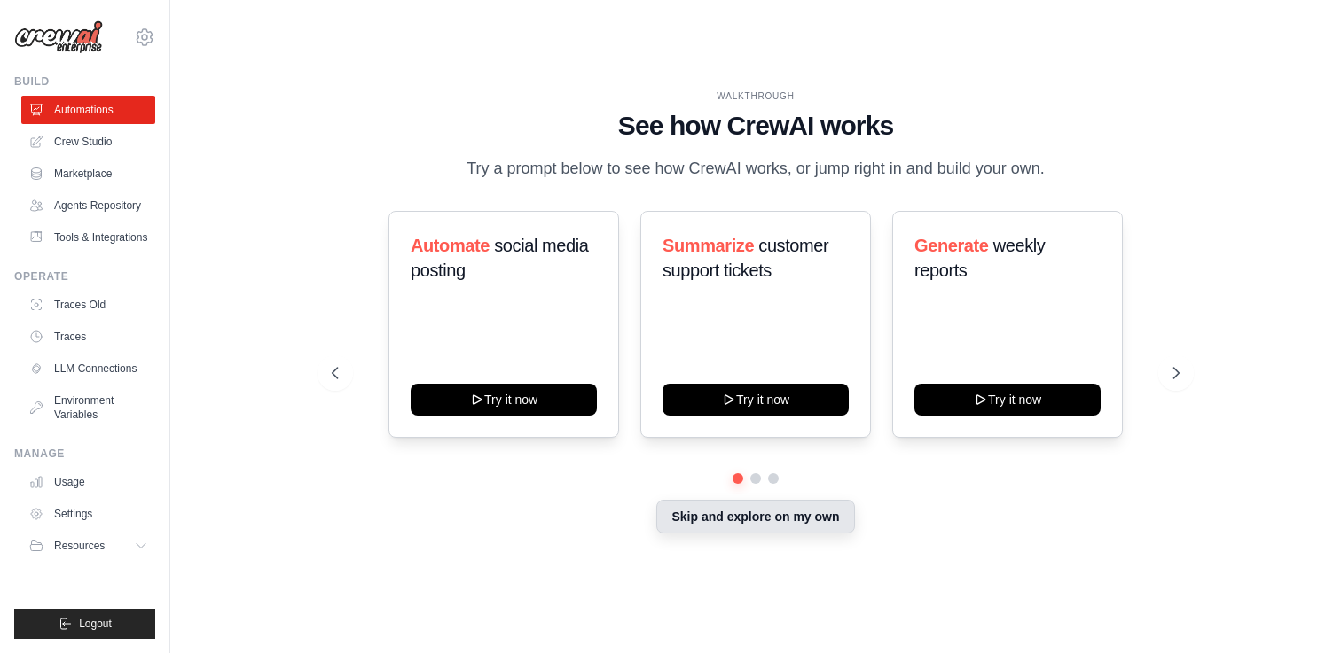
click at [678, 527] on button "Skip and explore on my own" at bounding box center [755, 517] width 198 height 34
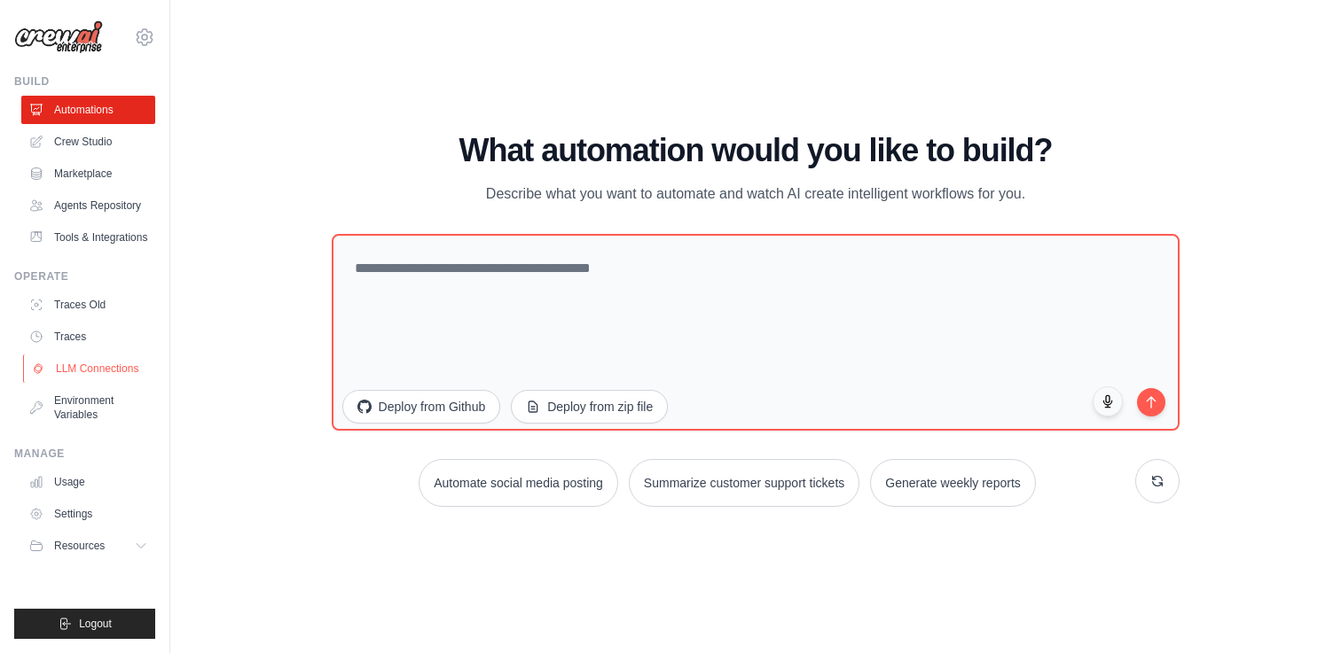
click at [84, 370] on link "LLM Connections" at bounding box center [90, 369] width 134 height 28
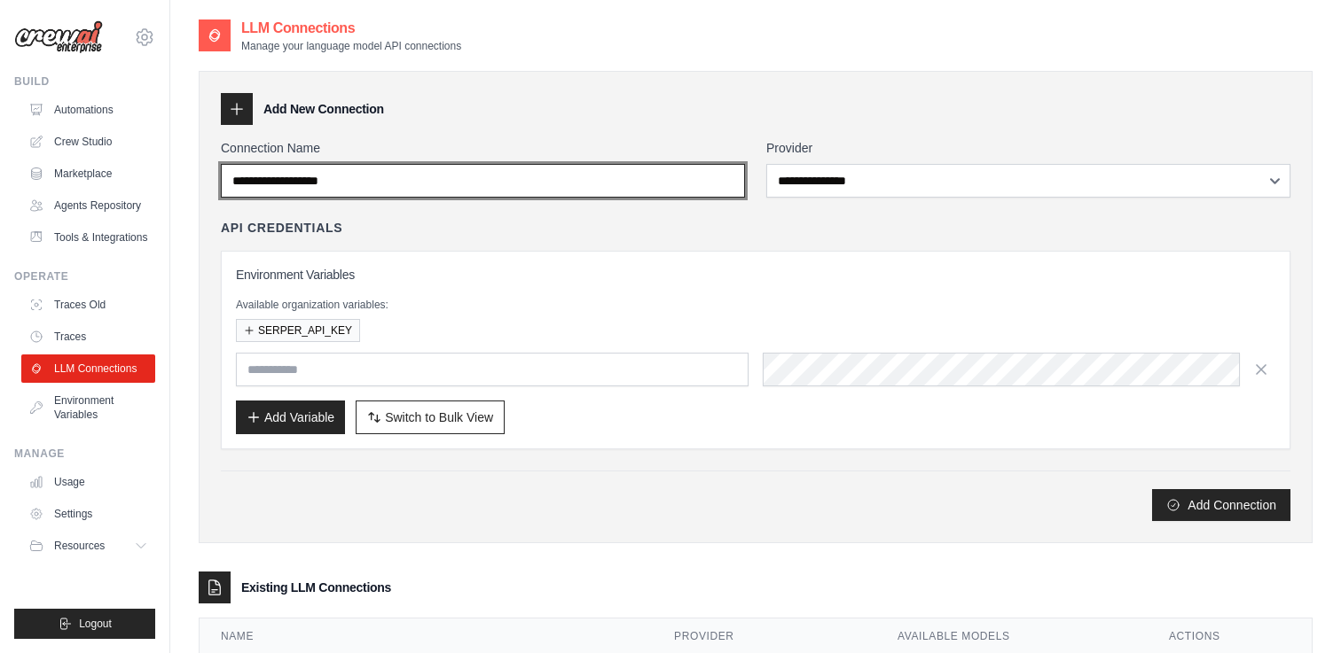
click at [358, 185] on input "Connection Name" at bounding box center [483, 181] width 524 height 34
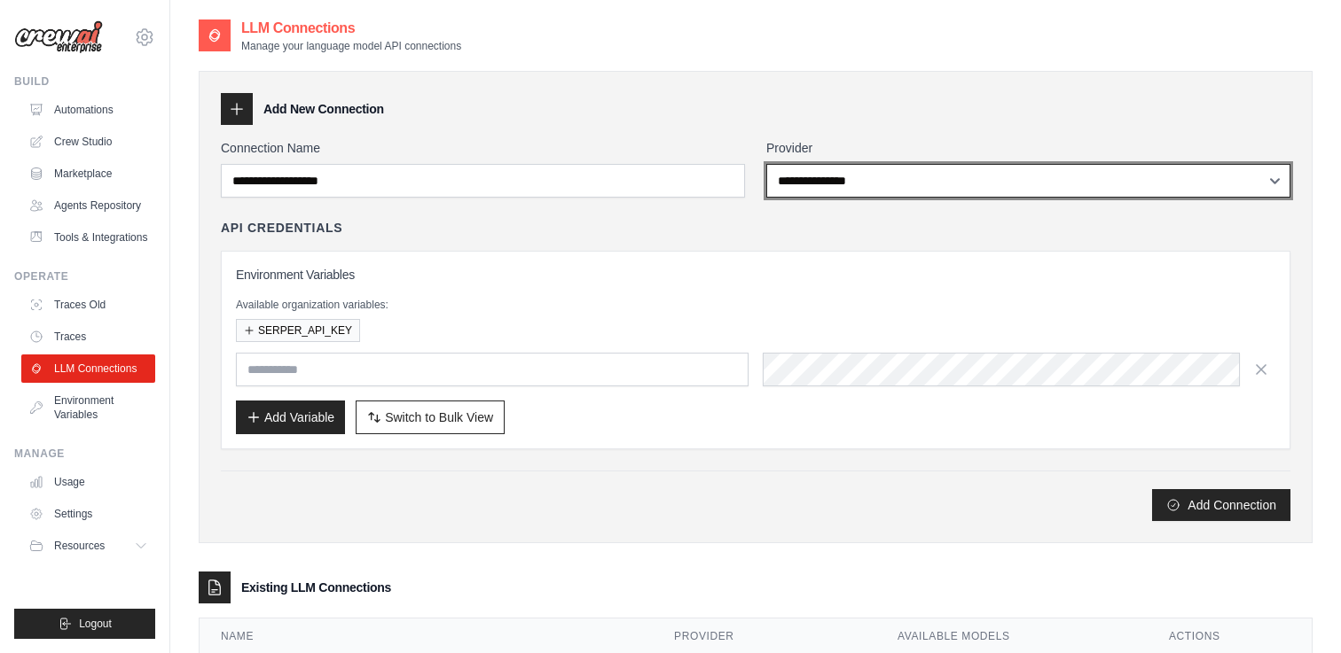
click at [832, 191] on select "**********" at bounding box center [1028, 181] width 524 height 34
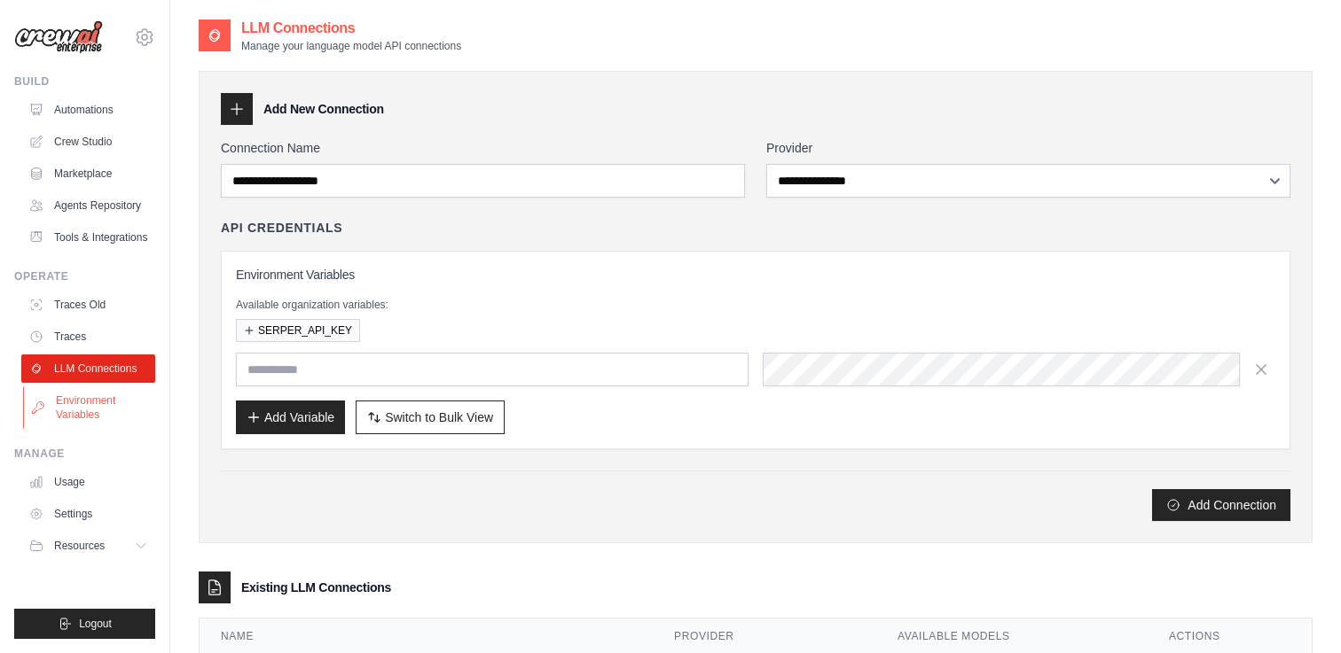
click at [81, 423] on link "Environment Variables" at bounding box center [90, 408] width 134 height 43
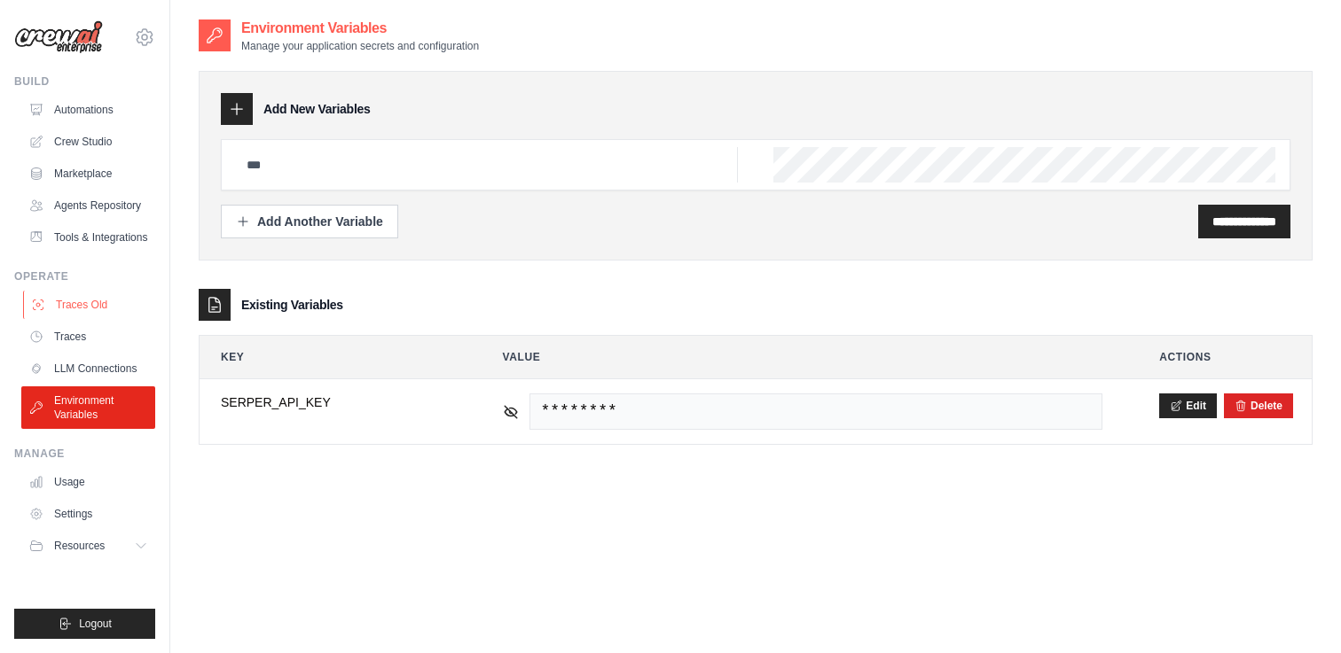
click at [106, 311] on link "Traces Old" at bounding box center [90, 305] width 134 height 28
click at [121, 243] on link "Tools & Integrations" at bounding box center [90, 237] width 134 height 28
